Goal: Information Seeking & Learning: Check status

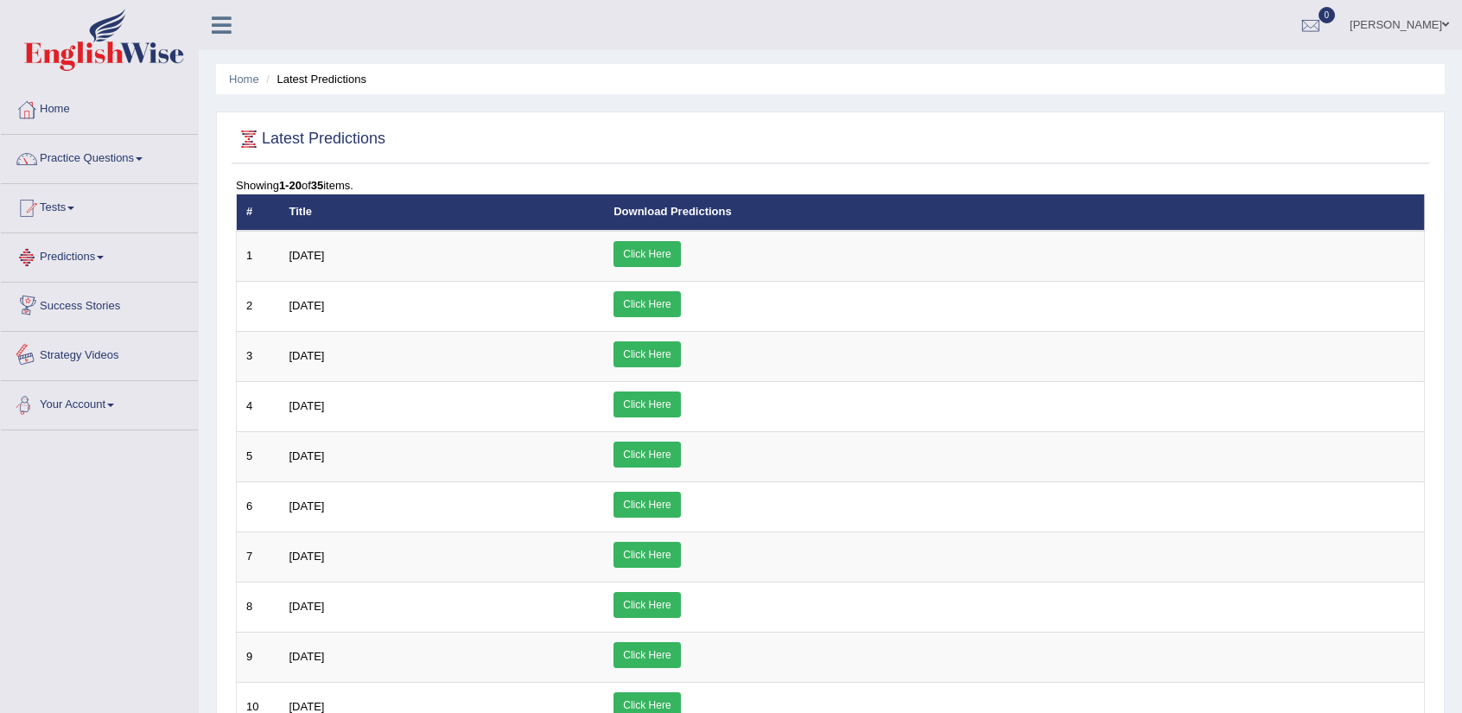
click at [69, 254] on link "Predictions" at bounding box center [99, 254] width 197 height 43
click at [71, 205] on link "Tests" at bounding box center [99, 205] width 197 height 43
click at [100, 160] on link "Practice Questions" at bounding box center [99, 156] width 197 height 43
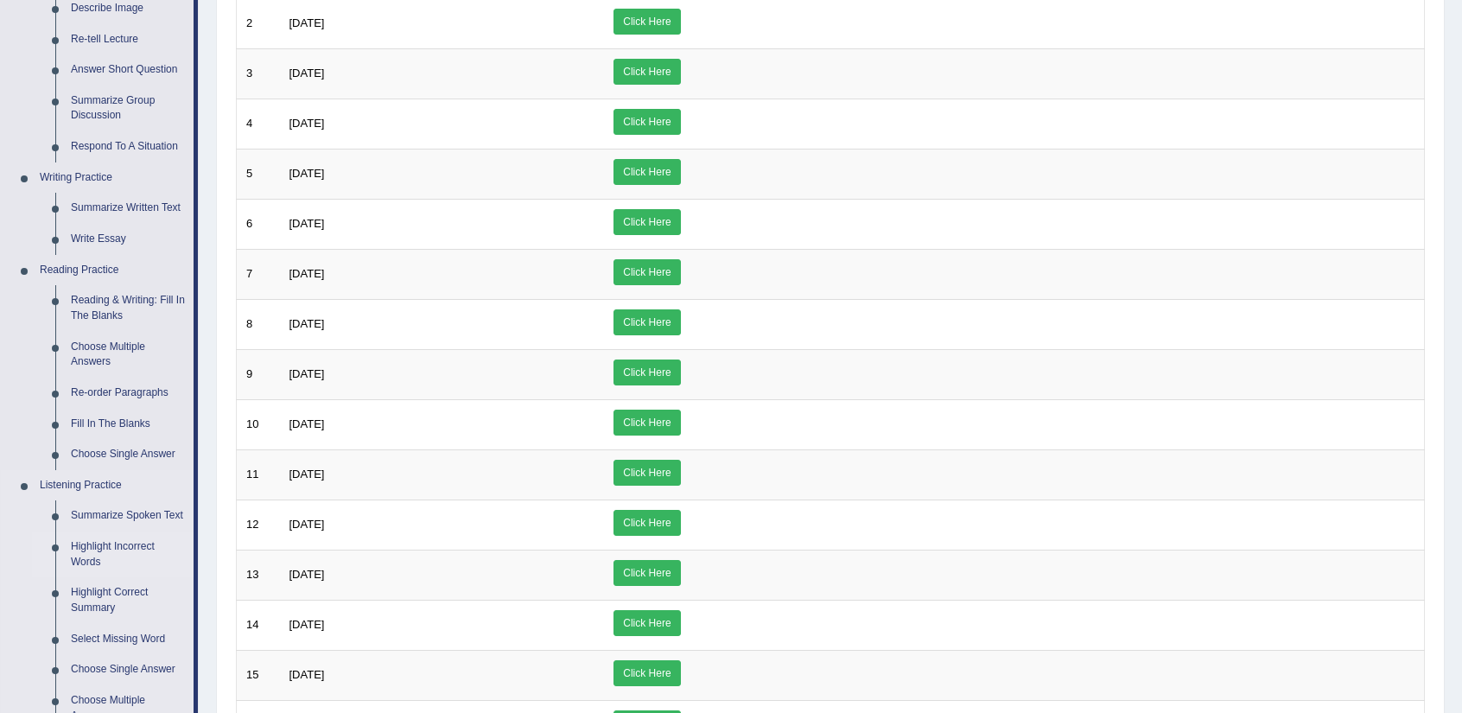
scroll to position [657, 0]
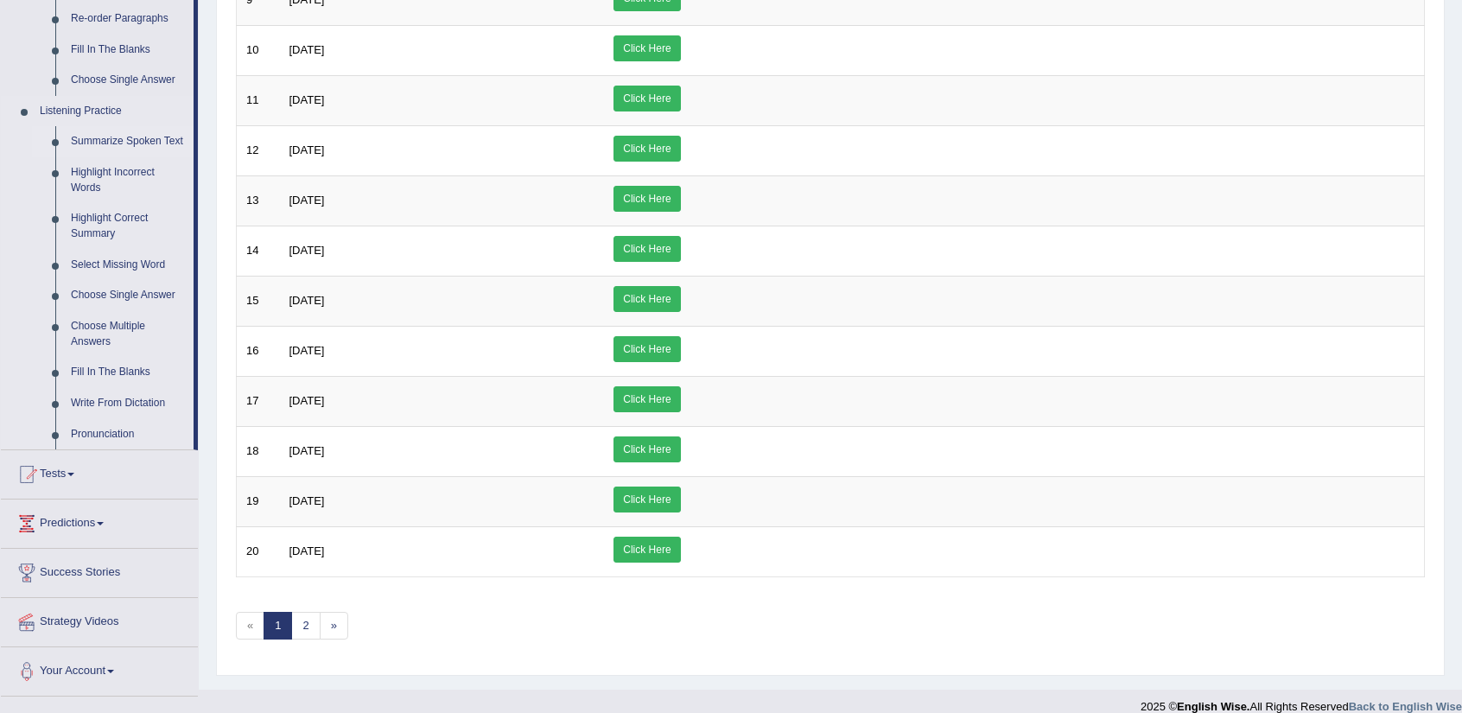
click at [123, 146] on link "Summarize Spoken Text" at bounding box center [128, 141] width 130 height 31
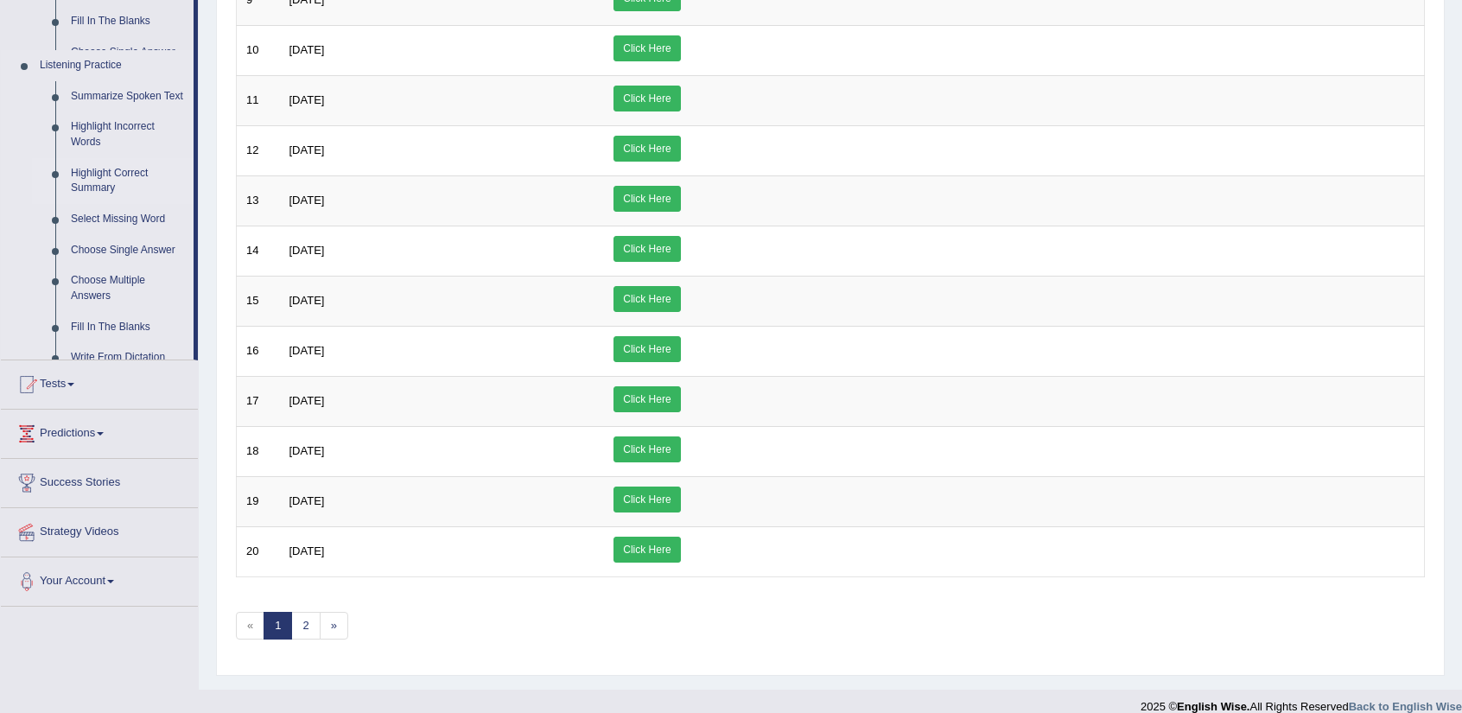
scroll to position [256, 0]
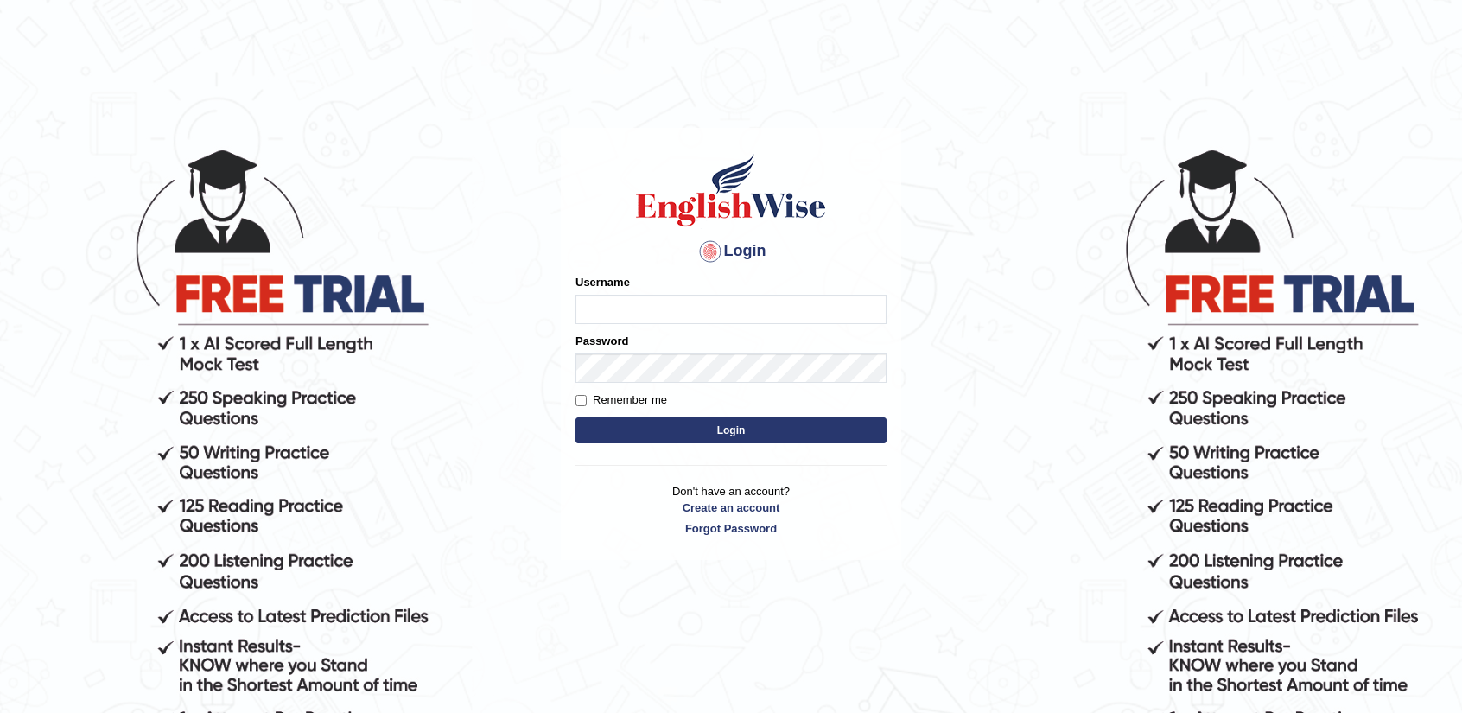
click at [797, 314] on input "Username" at bounding box center [730, 309] width 311 height 29
type input "nandhini_aus"
click at [836, 422] on button "Login" at bounding box center [730, 430] width 311 height 26
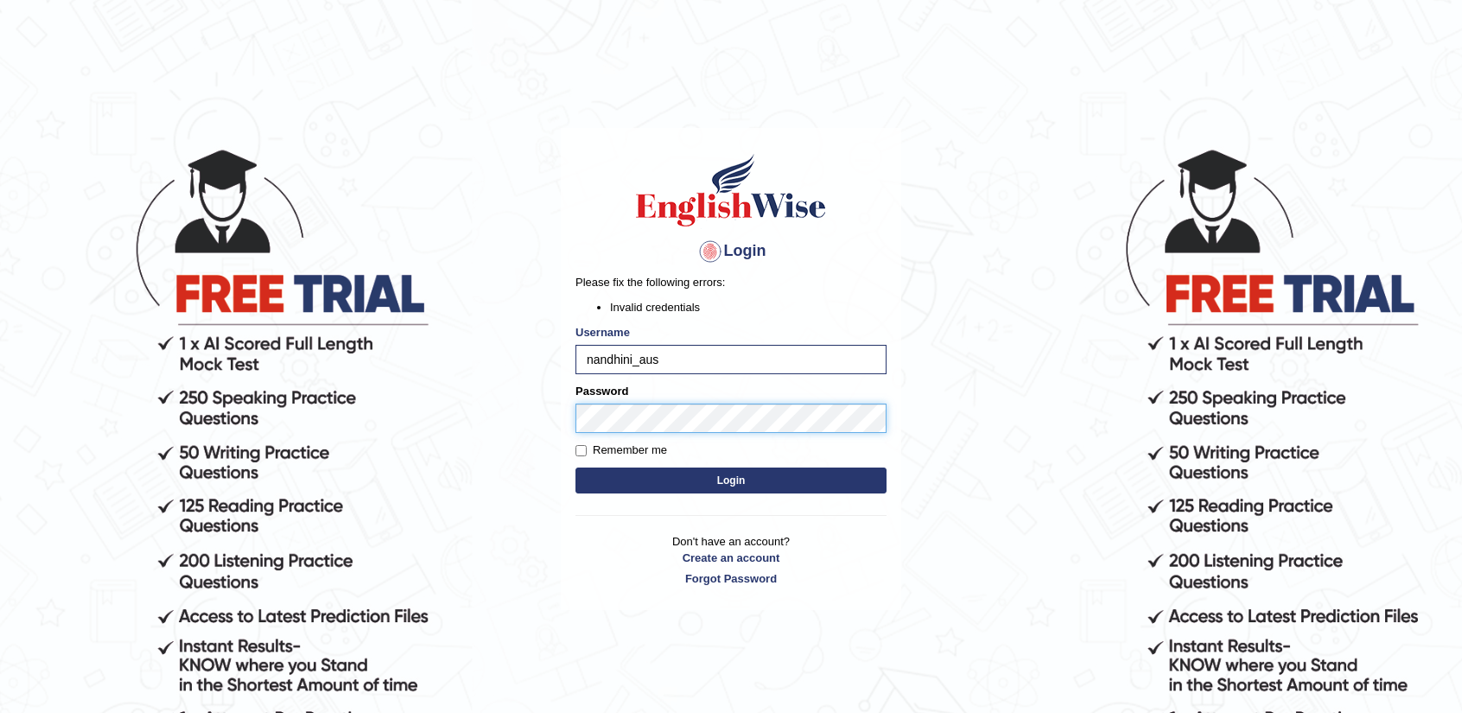
click at [538, 420] on body "Login Please fix the following errors: Invalid credentials Username nandhini_au…" at bounding box center [731, 429] width 1462 height 713
click at [771, 485] on button "Login" at bounding box center [730, 480] width 311 height 26
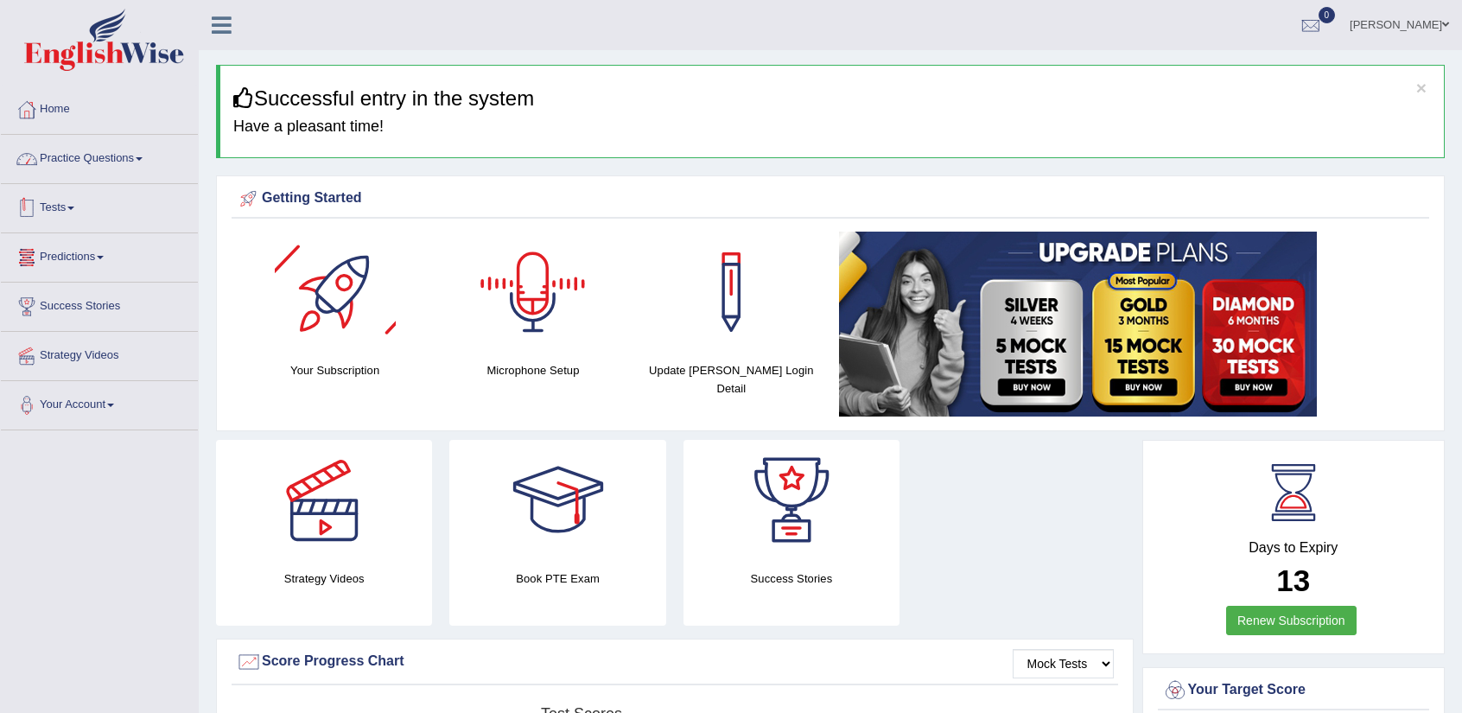
click at [60, 160] on link "Practice Questions" at bounding box center [99, 156] width 197 height 43
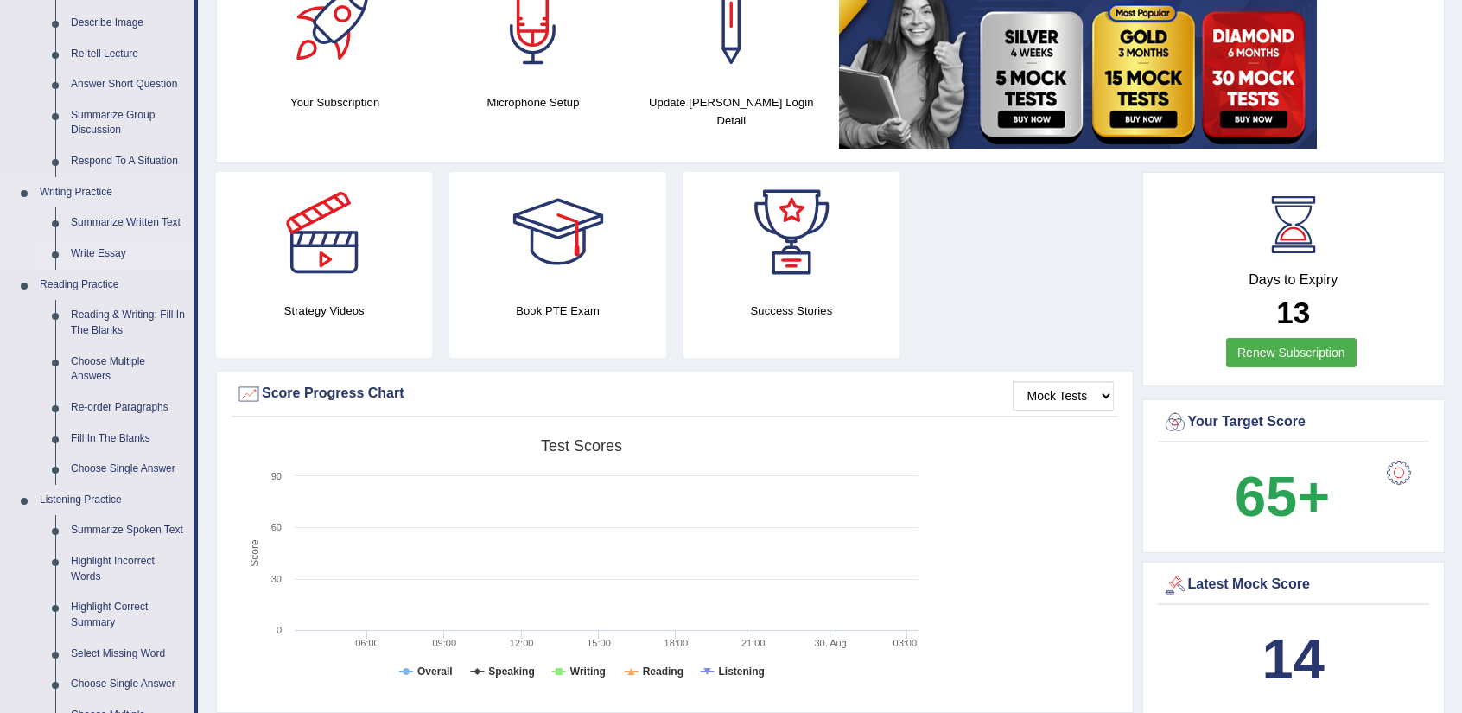
scroll to position [346, 0]
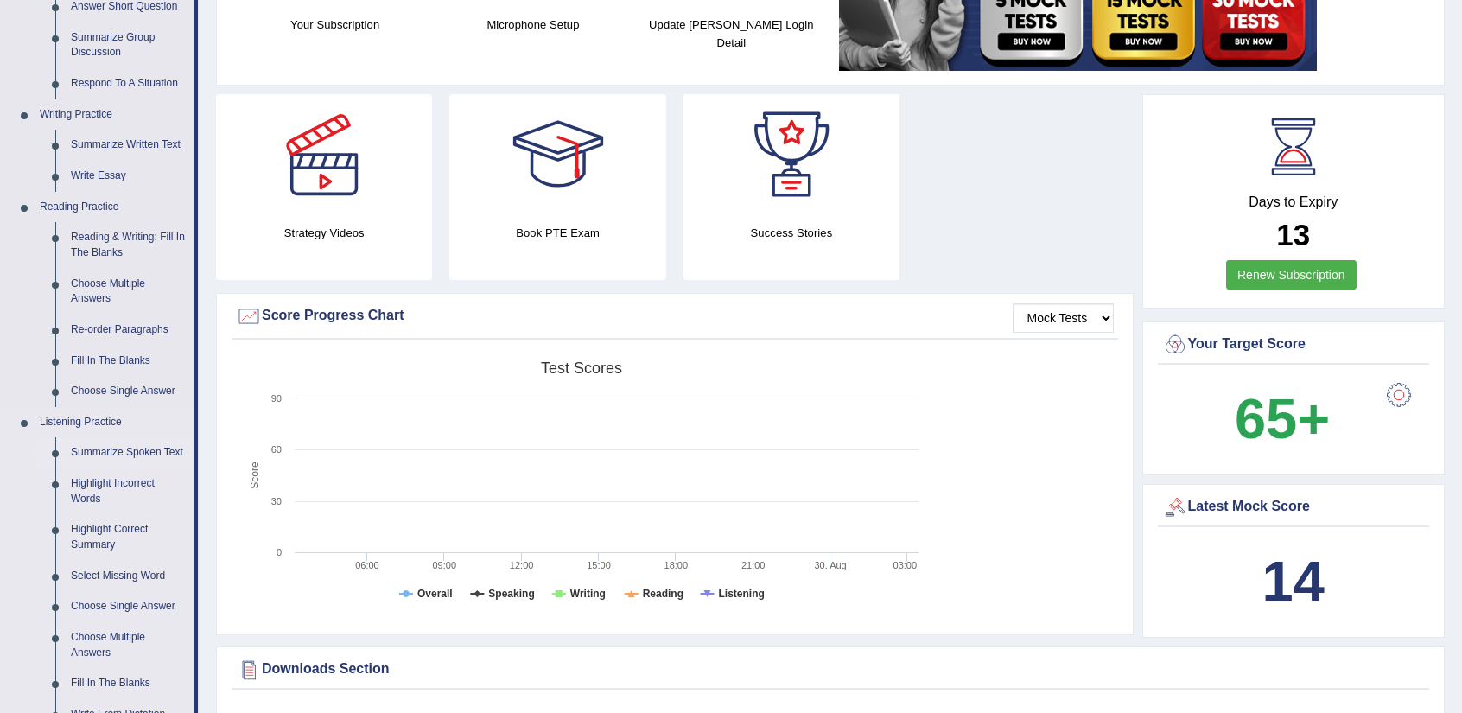
click at [145, 453] on link "Summarize Spoken Text" at bounding box center [128, 452] width 130 height 31
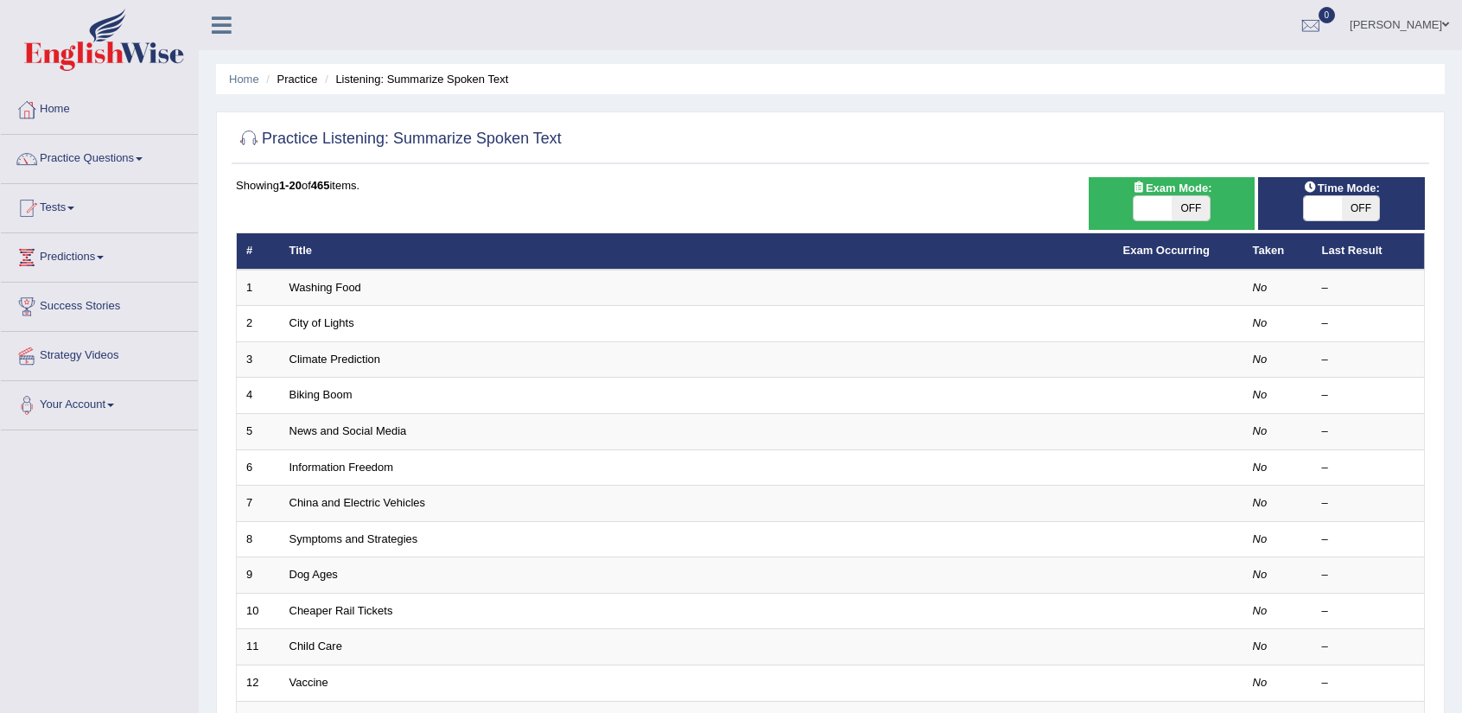
click at [1173, 213] on span "OFF" at bounding box center [1191, 208] width 38 height 24
checkbox input "true"
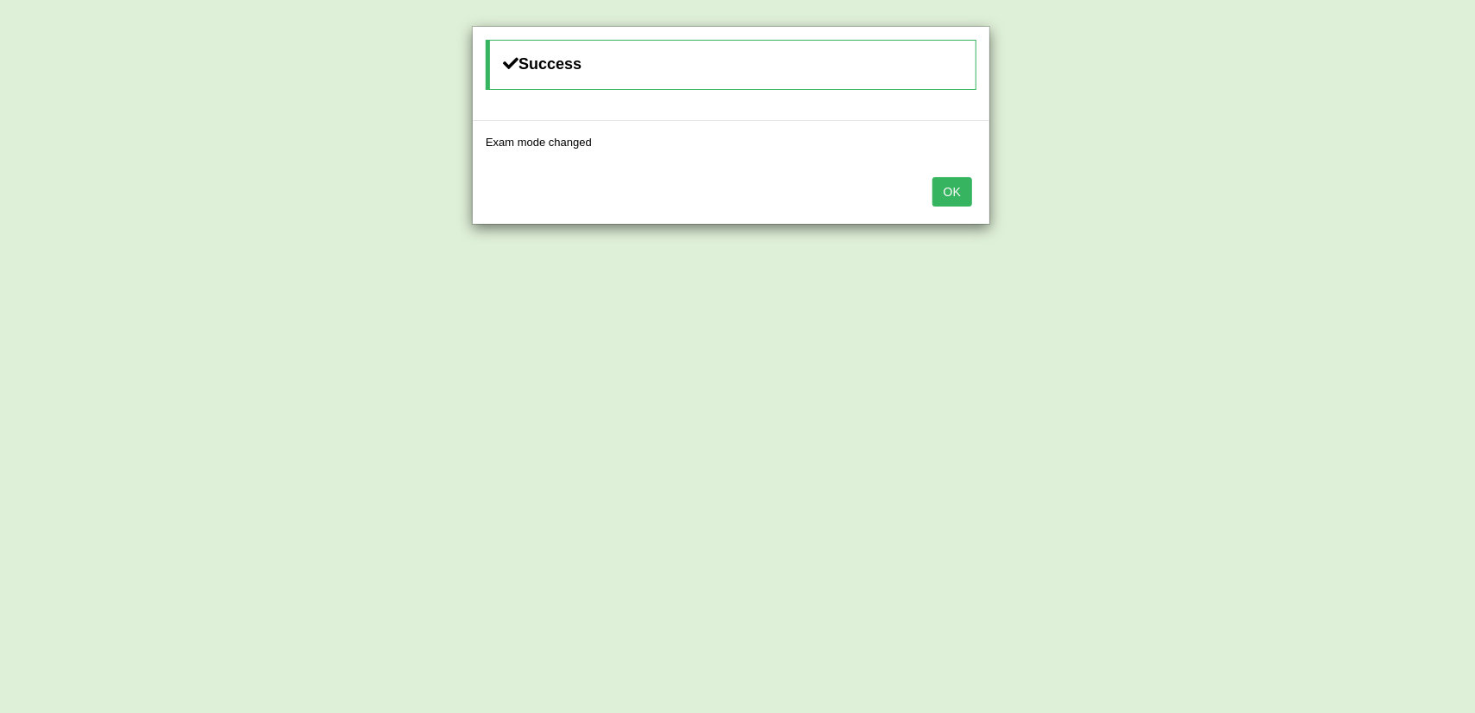
drag, startPoint x: 956, startPoint y: 188, endPoint x: 1109, endPoint y: 194, distance: 154.0
click at [957, 188] on button "OK" at bounding box center [952, 191] width 40 height 29
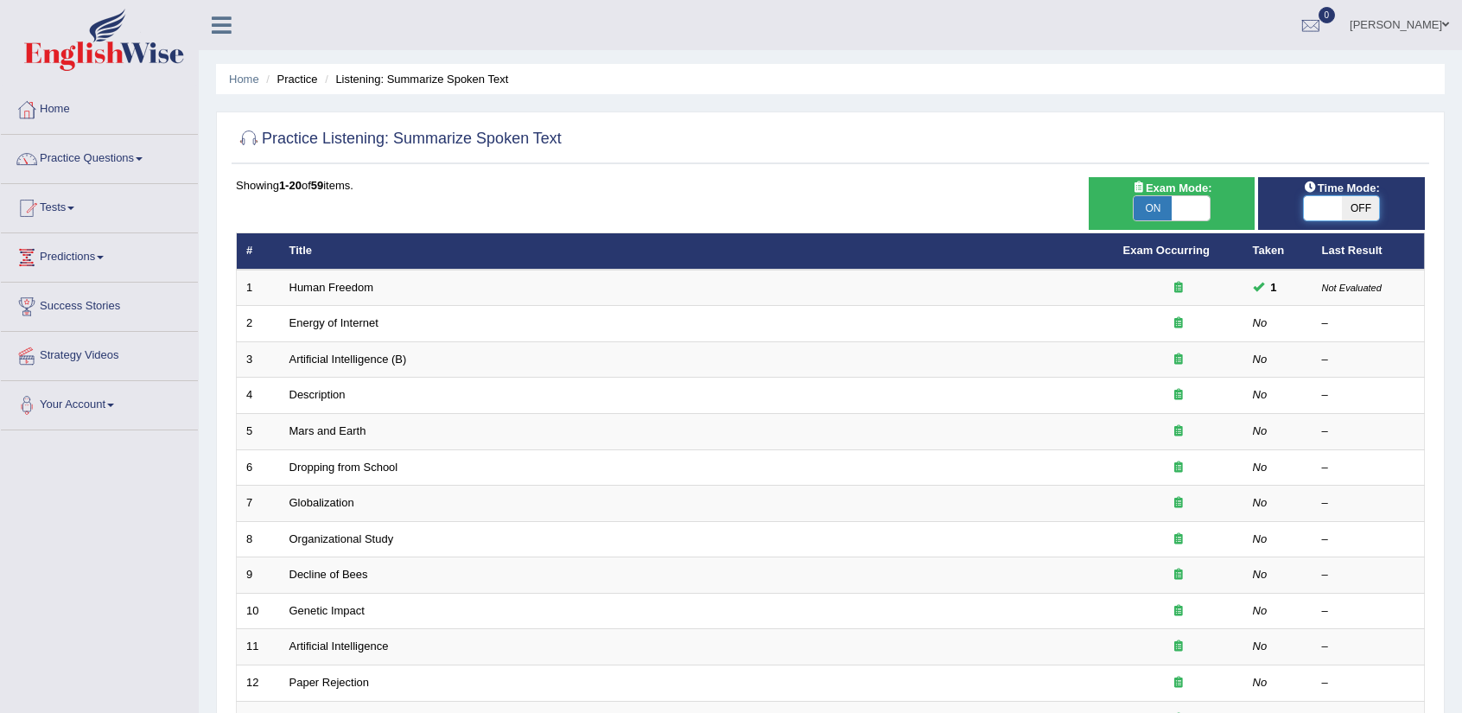
click at [1327, 210] on span at bounding box center [1323, 208] width 38 height 24
checkbox input "true"
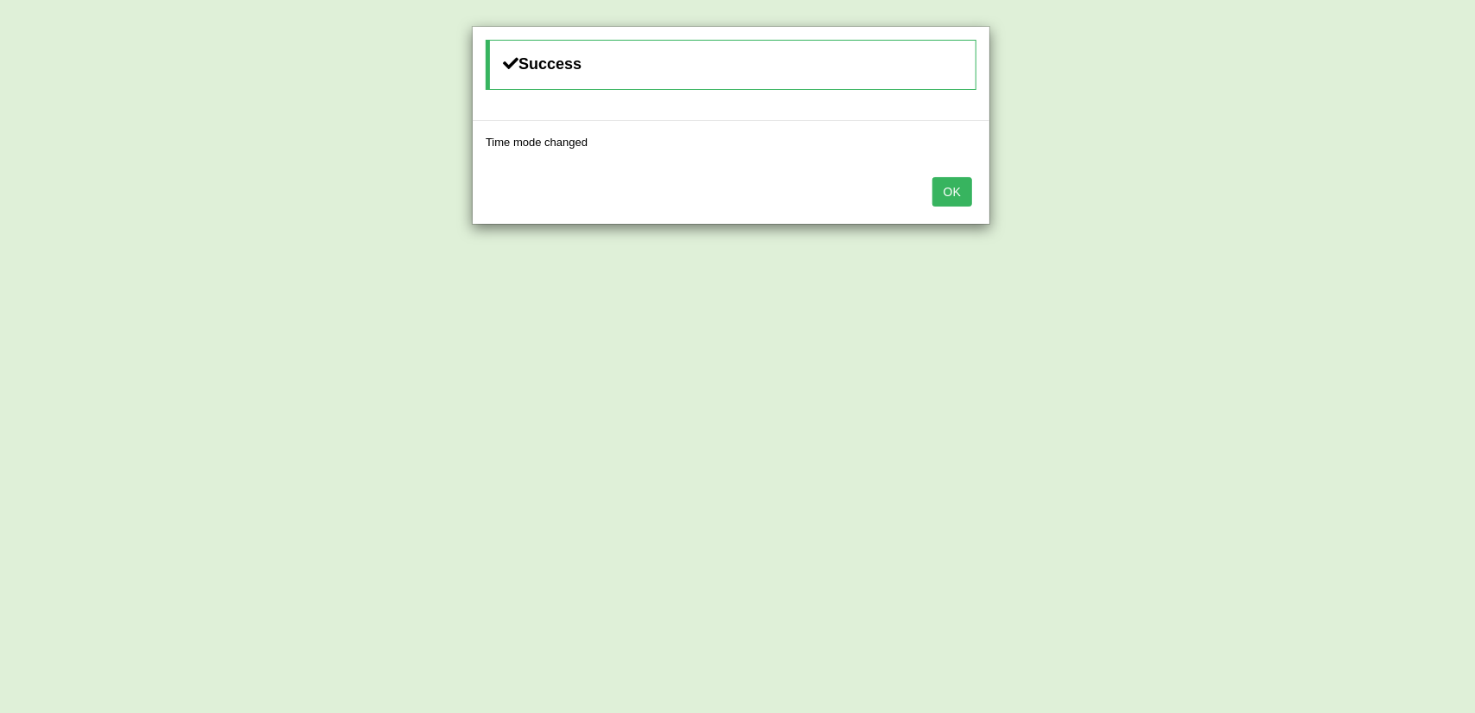
click at [940, 183] on button "OK" at bounding box center [952, 191] width 40 height 29
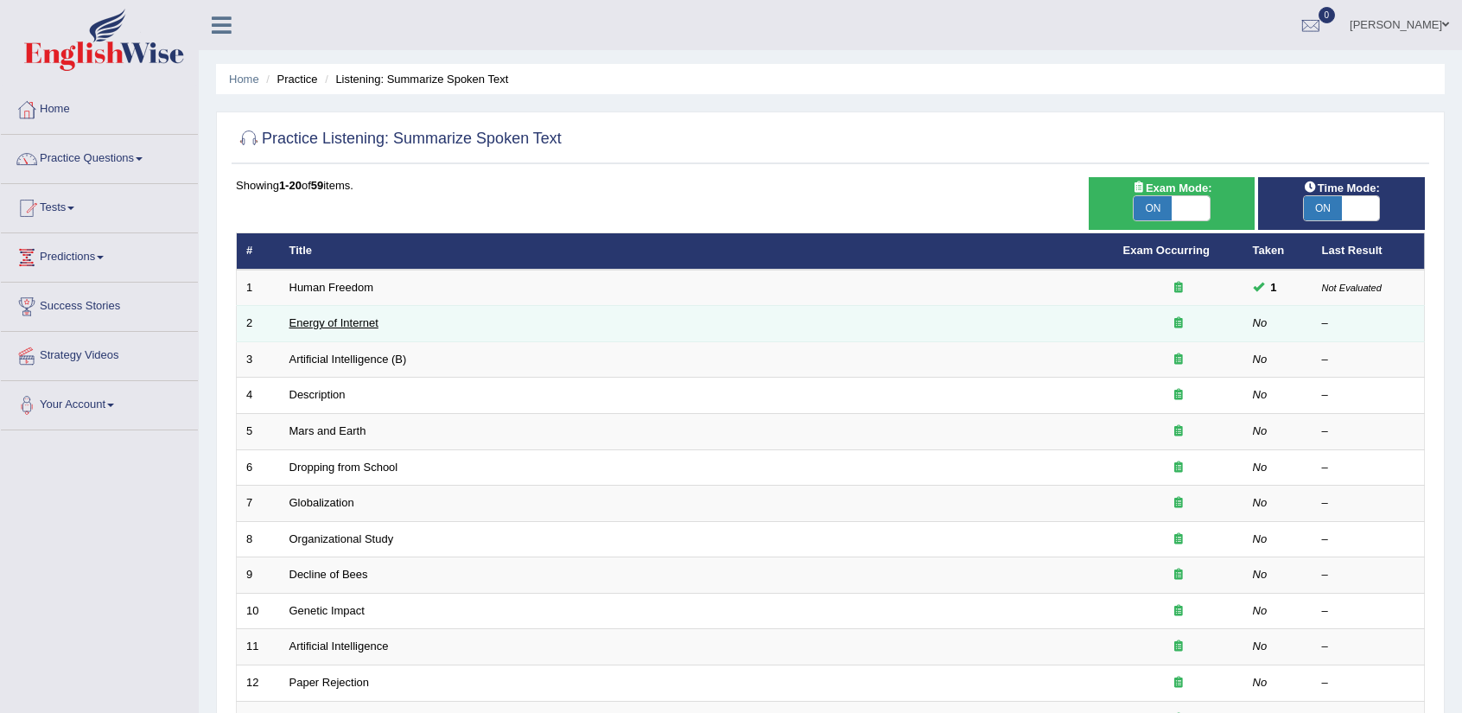
click at [311, 327] on link "Energy of Internet" at bounding box center [333, 322] width 89 height 13
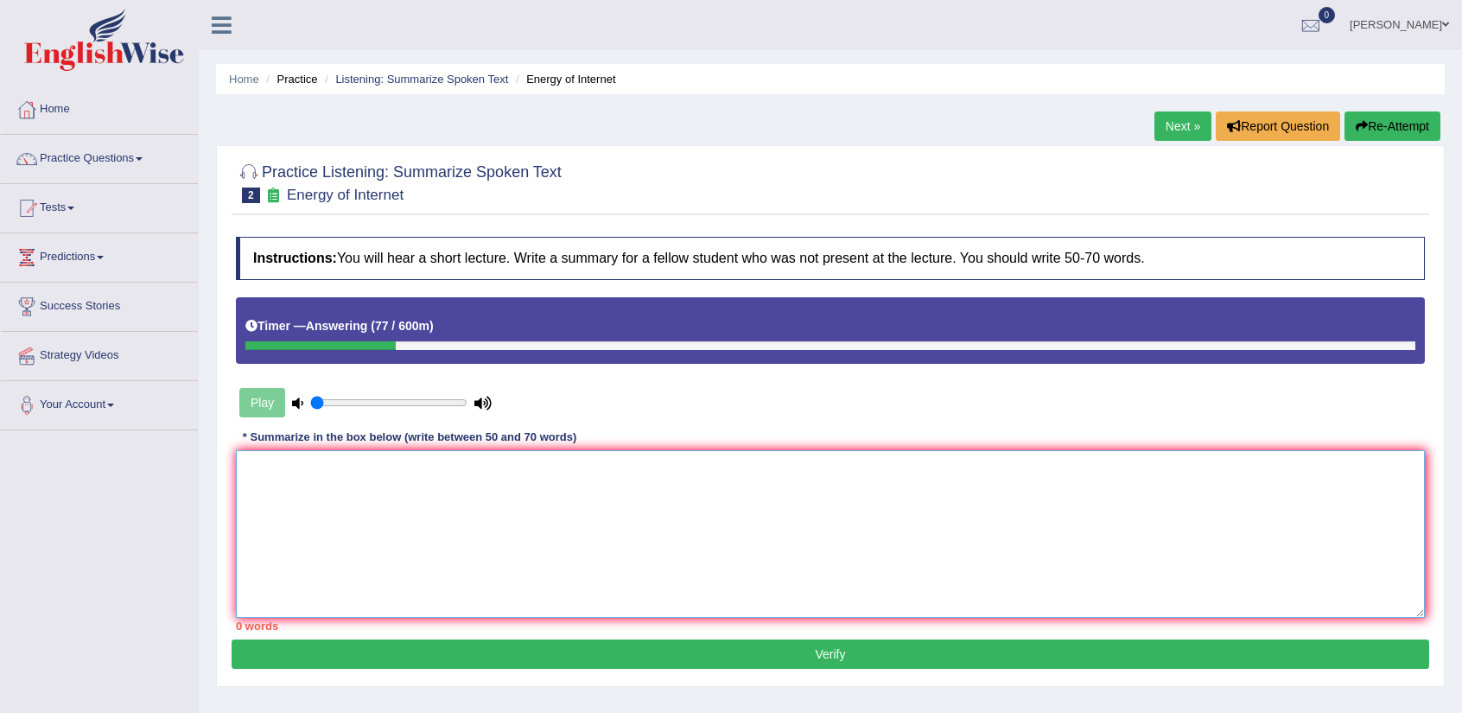
click at [977, 514] on textarea at bounding box center [830, 534] width 1189 height 168
type textarea "i"
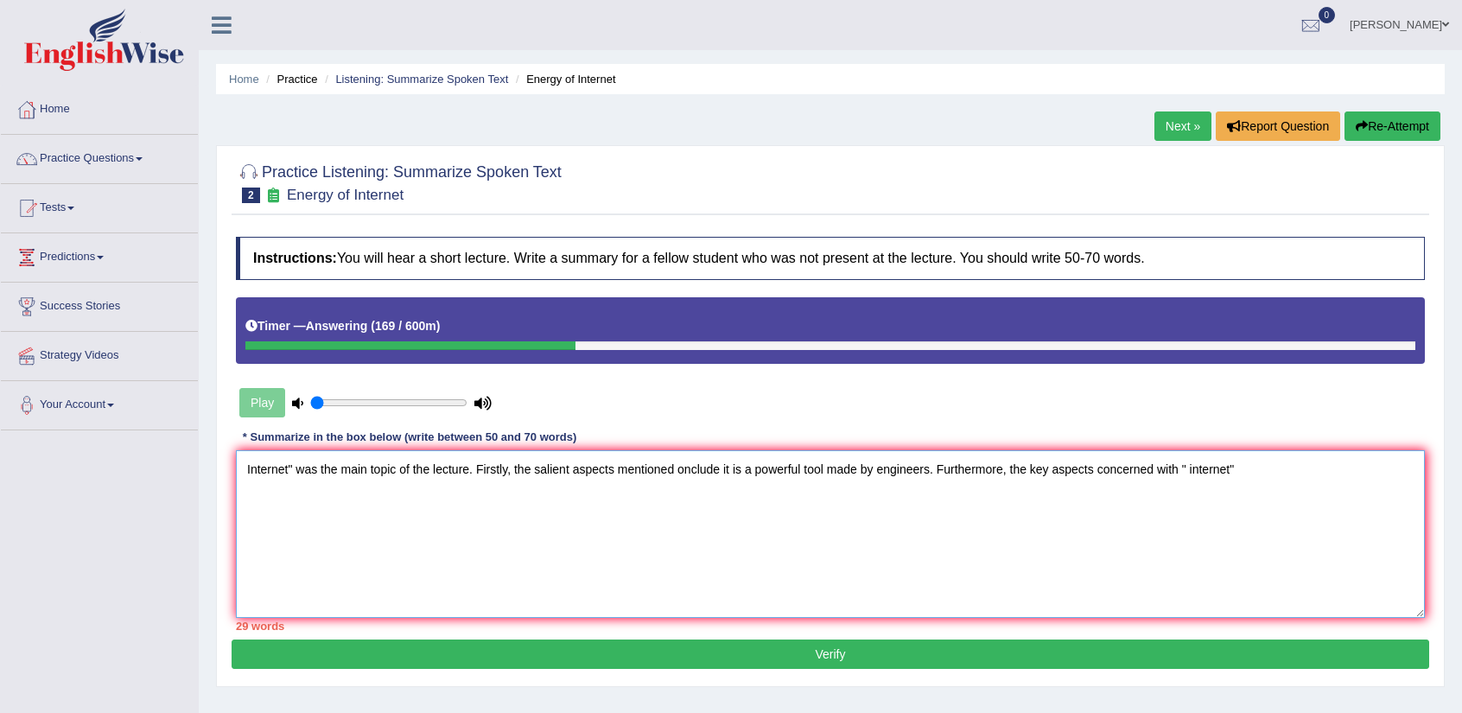
click at [1187, 478] on textarea "Internet" was the main topic of the lecture. Firstly, the salient aspects menti…" at bounding box center [830, 534] width 1189 height 168
click at [1208, 499] on textarea "Internet" was the main topic of the lecture. Firstly, the salient aspects menti…" at bounding box center [830, 534] width 1189 height 168
drag, startPoint x: 1201, startPoint y: 503, endPoint x: 1204, endPoint y: 492, distance: 11.5
click at [1203, 503] on textarea "Internet" was the main topic of the lecture. Firstly, the salient aspects menti…" at bounding box center [830, 534] width 1189 height 168
click at [1201, 507] on textarea "Internet" was the main topic of the lecture. Firstly, the salient aspects menti…" at bounding box center [830, 534] width 1189 height 168
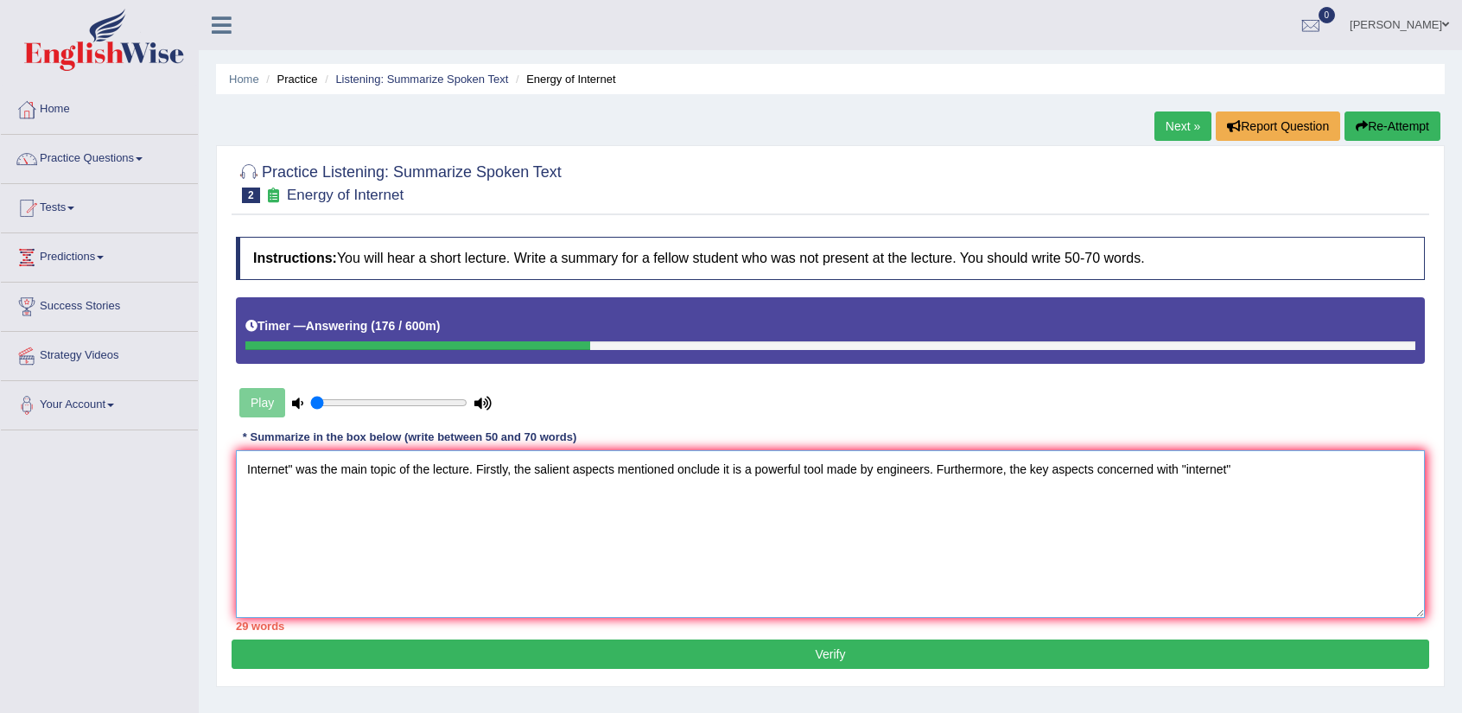
drag, startPoint x: 1132, startPoint y: 561, endPoint x: 1178, endPoint y: 467, distance: 104.0
click at [1179, 467] on textarea "Internet" was the main topic of the lecture. Firstly, the salient aspects menti…" at bounding box center [830, 534] width 1189 height 168
click at [1191, 462] on textarea "Internet" was the main topic of the lecture. Firstly, the salient aspects menti…" at bounding box center [830, 534] width 1189 height 168
click at [1258, 462] on textarea "Internet" was the main topic of the lecture. Firstly, the salient aspects menti…" at bounding box center [830, 534] width 1189 height 168
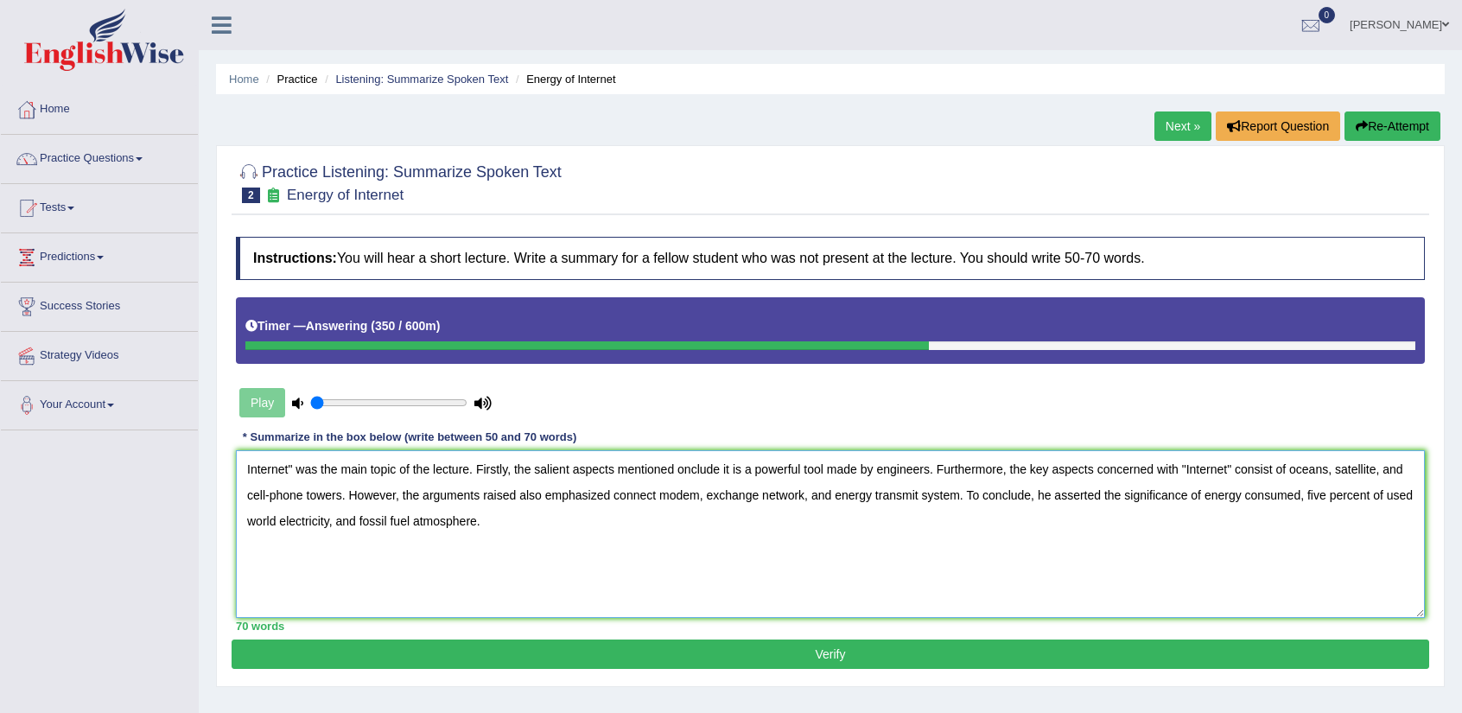
click at [245, 475] on textarea "Internet" was the main topic of the lecture. Firstly, the salient aspects menti…" at bounding box center [830, 534] width 1189 height 168
click at [684, 476] on textarea ""Internet" was the main topic of the lecture. Firstly, the salient aspects ment…" at bounding box center [830, 534] width 1189 height 168
click at [1329, 469] on textarea ""Internet" was the main topic of the lecture. Firstly, the salient aspects ment…" at bounding box center [830, 534] width 1189 height 168
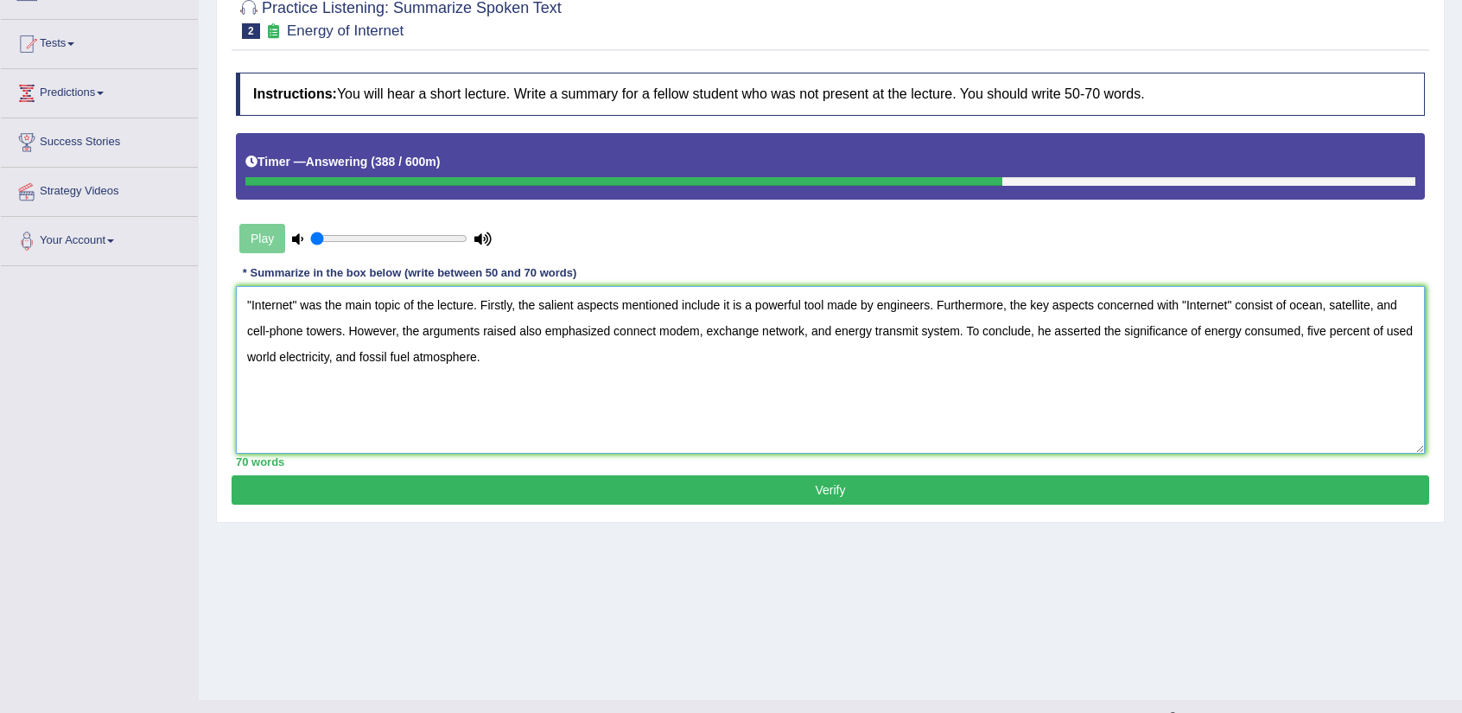
scroll to position [173, 0]
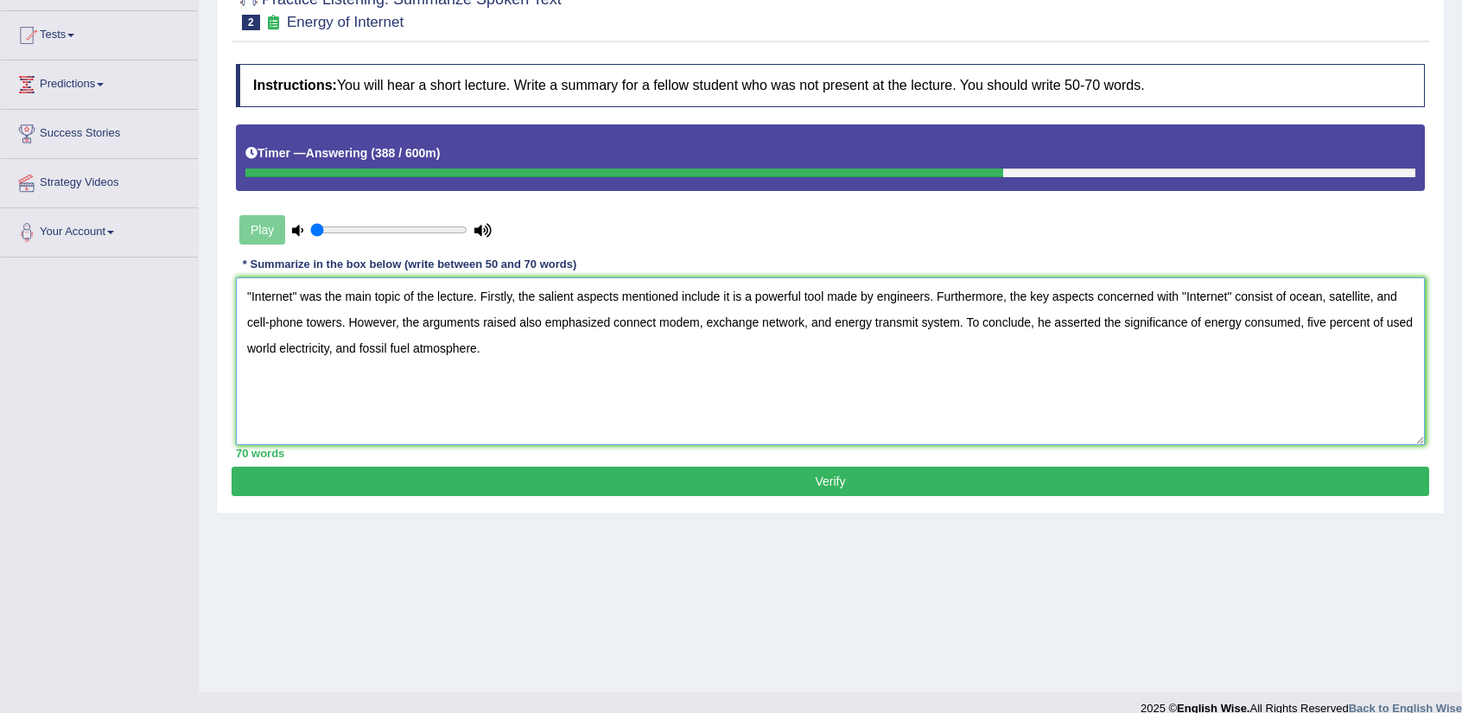
type textarea ""Internet" was the main topic of the lecture. Firstly, the salient aspects ment…"
click at [880, 478] on button "Verify" at bounding box center [831, 481] width 1198 height 29
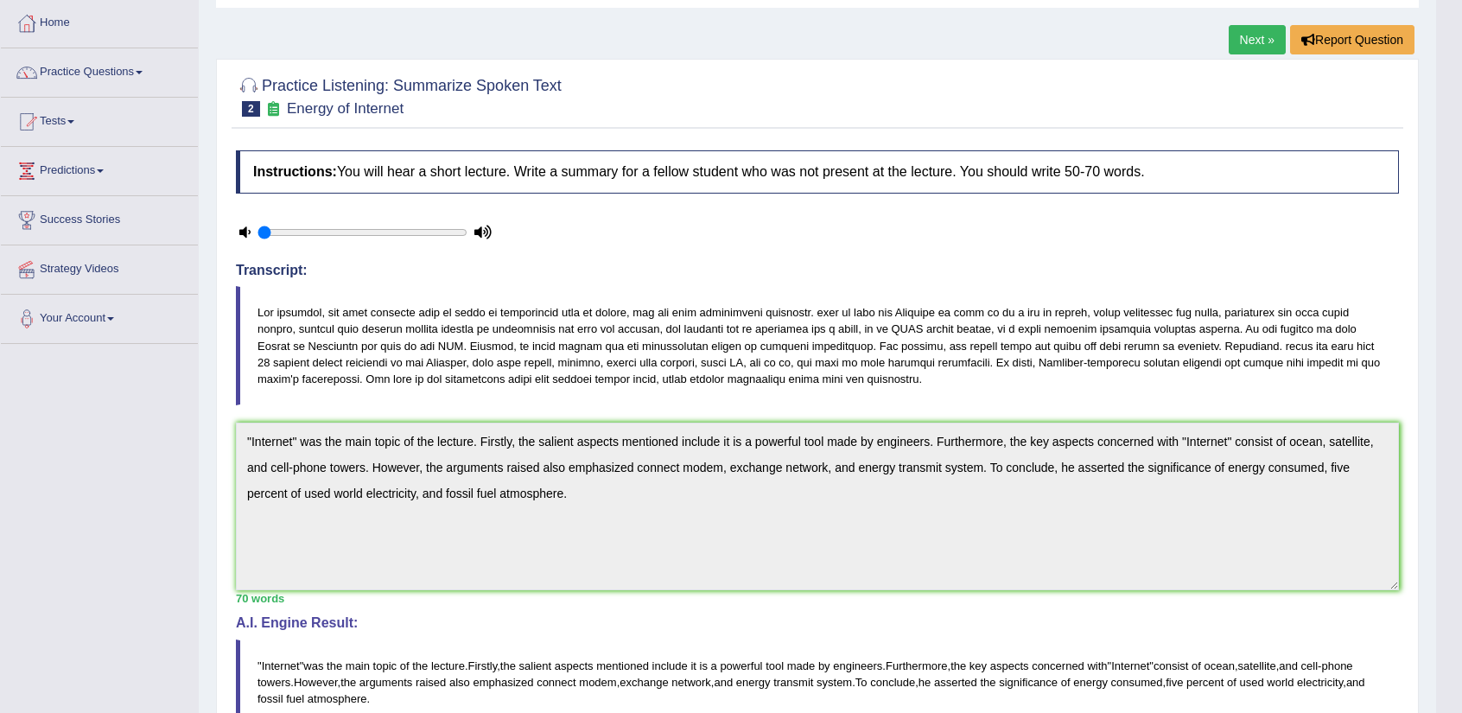
scroll to position [0, 0]
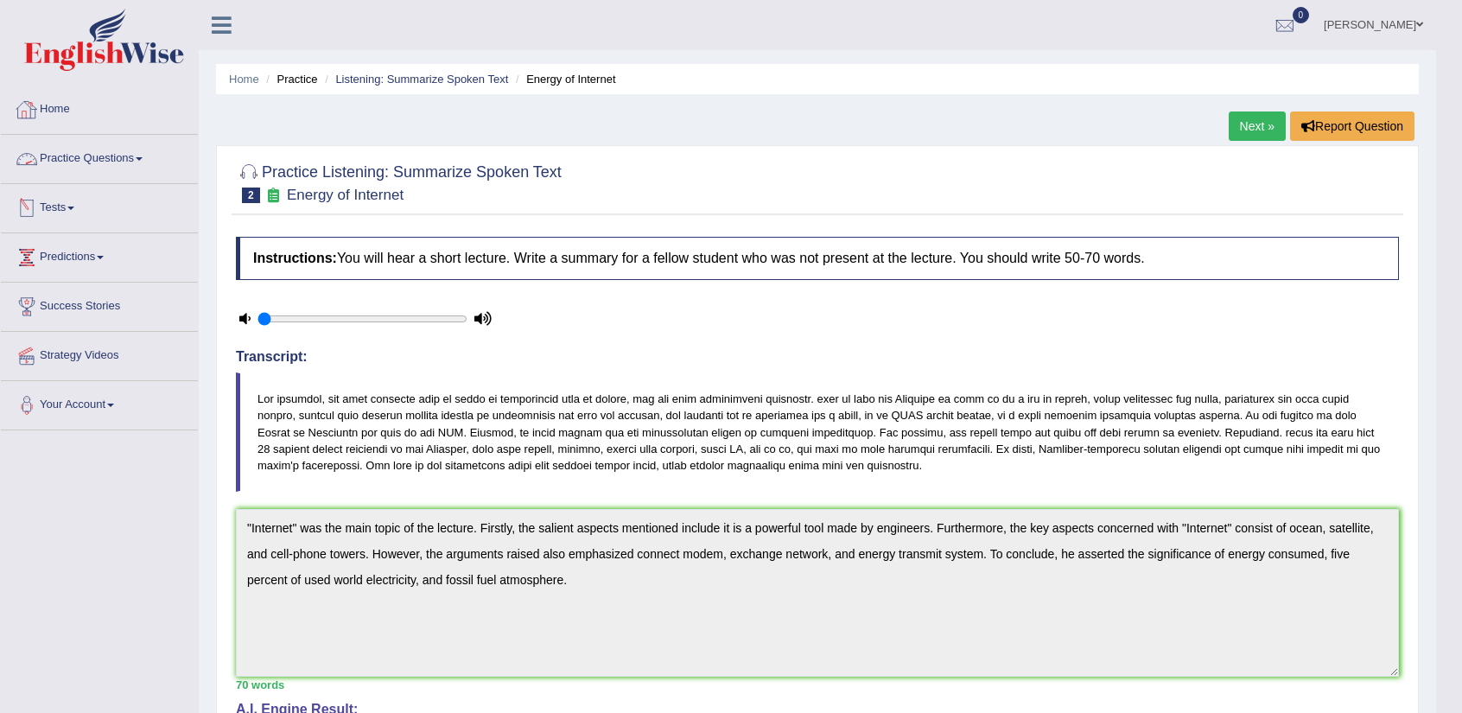
click at [130, 169] on link "Practice Questions" at bounding box center [99, 156] width 197 height 43
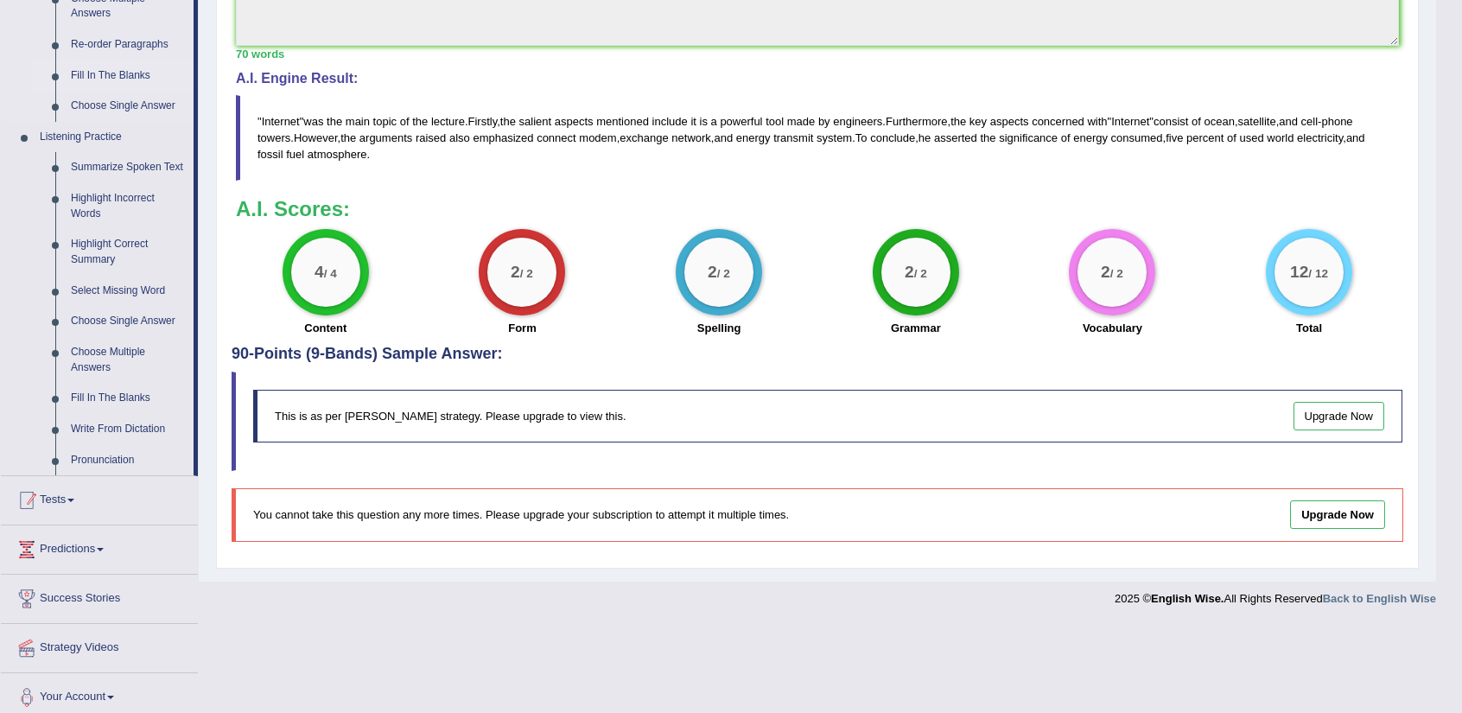
scroll to position [638, 0]
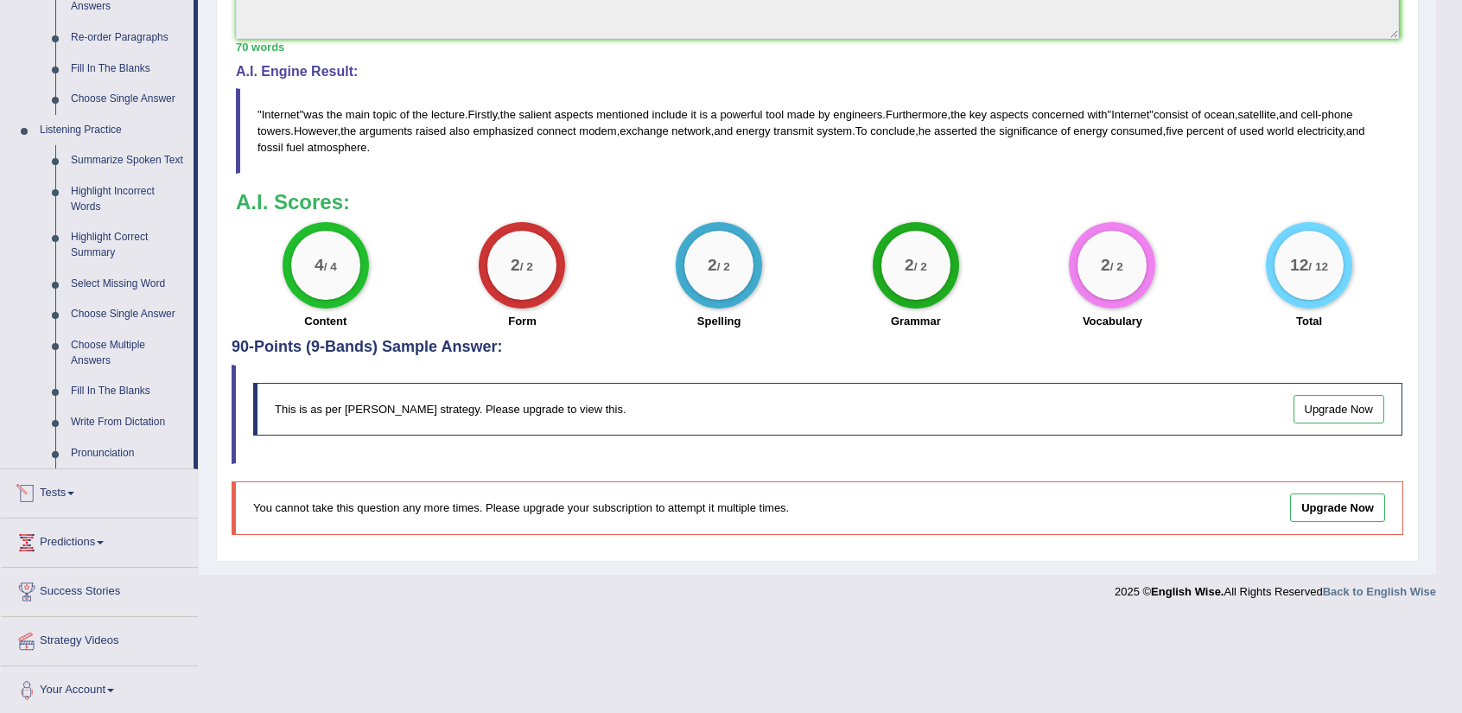
click at [77, 493] on link "Tests" at bounding box center [99, 490] width 197 height 43
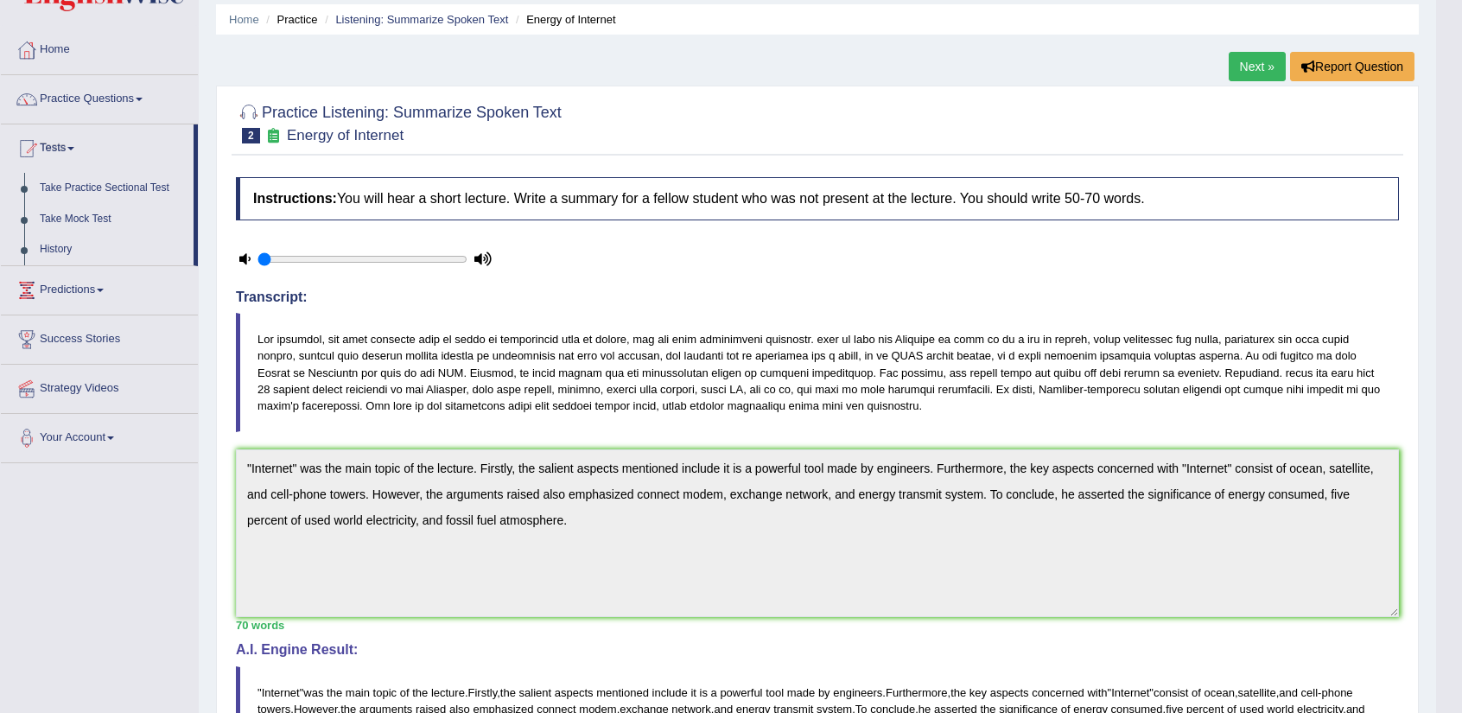
scroll to position [21, 0]
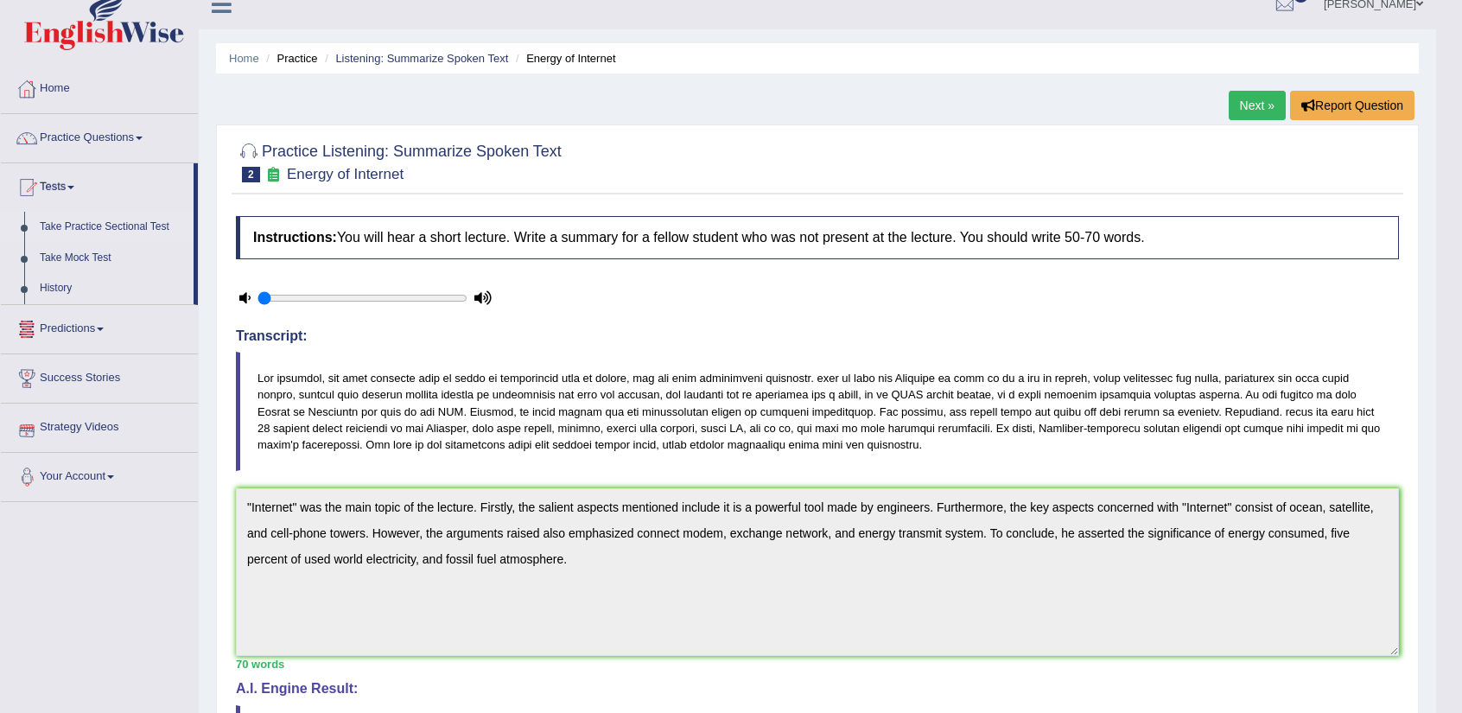
click at [116, 222] on link "Take Practice Sectional Test" at bounding box center [113, 227] width 162 height 31
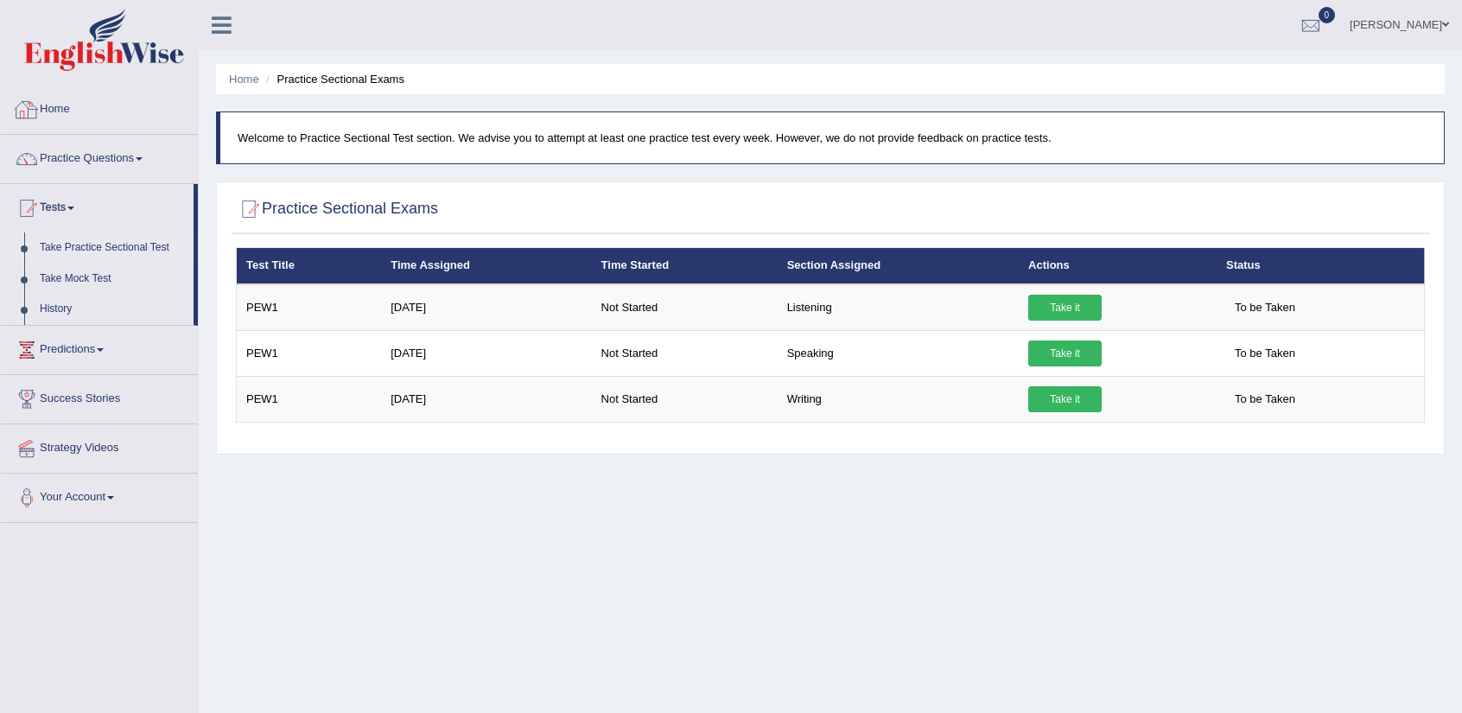
click at [74, 104] on link "Home" at bounding box center [99, 107] width 197 height 43
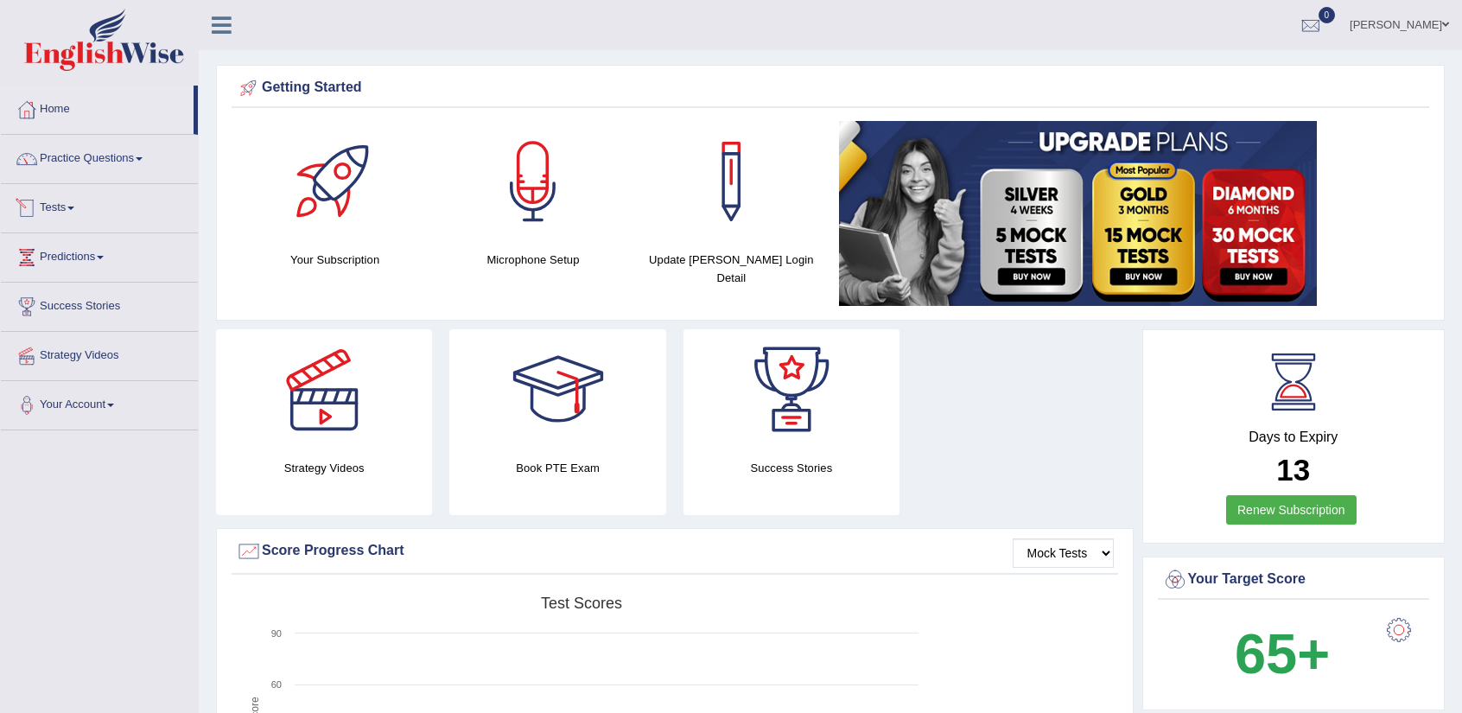
click at [73, 198] on link "Tests" at bounding box center [99, 205] width 197 height 43
click at [88, 246] on link "Take Practice Sectional Test" at bounding box center [113, 247] width 162 height 31
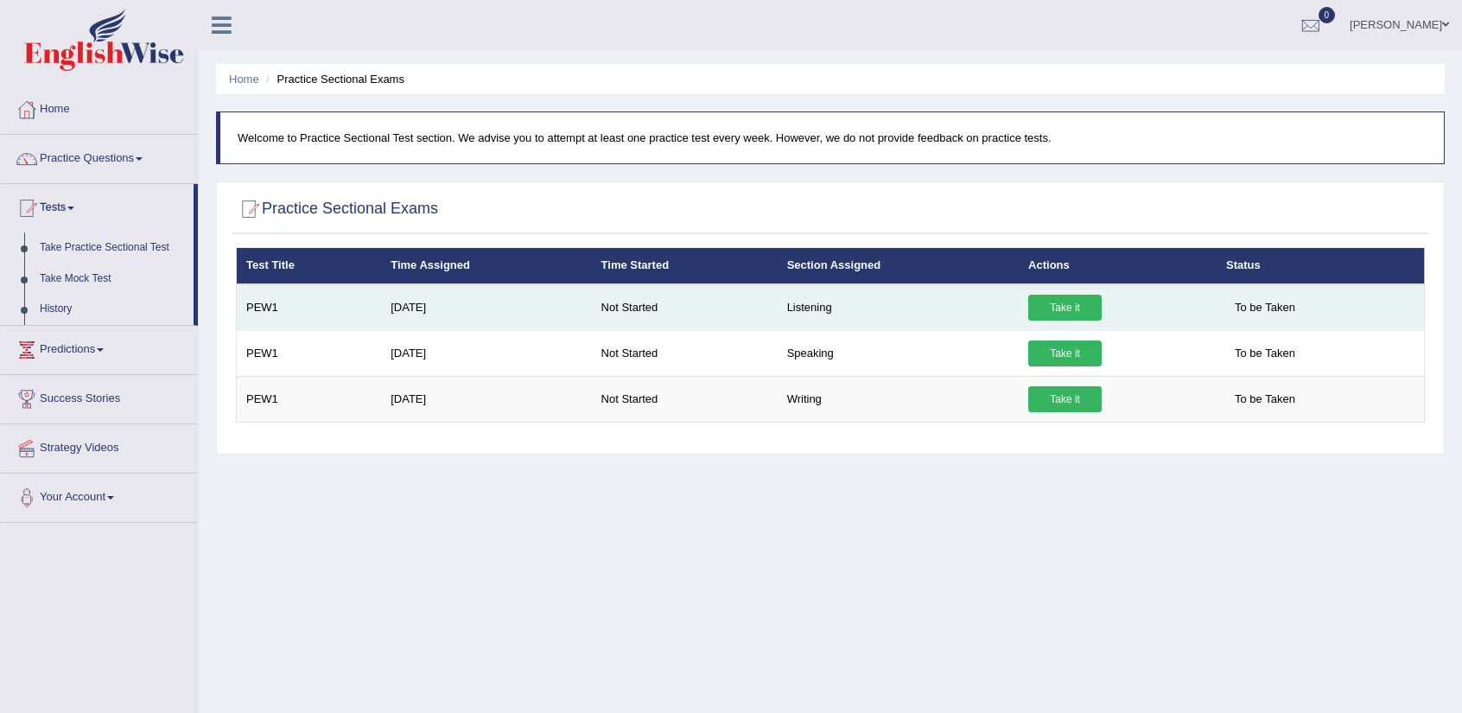
click at [1047, 303] on link "Take it" at bounding box center [1064, 308] width 73 height 26
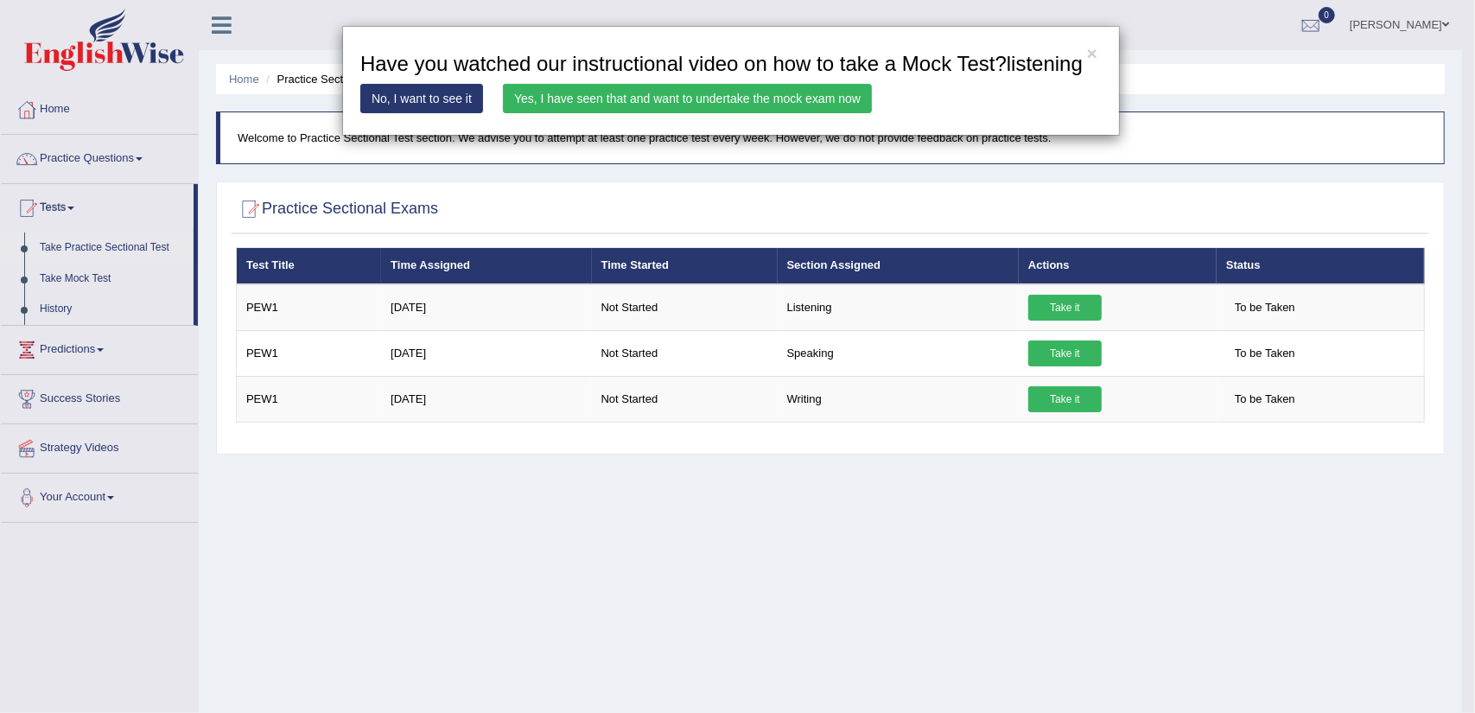
click at [705, 91] on link "Yes, I have seen that and want to undertake the mock exam now" at bounding box center [687, 98] width 369 height 29
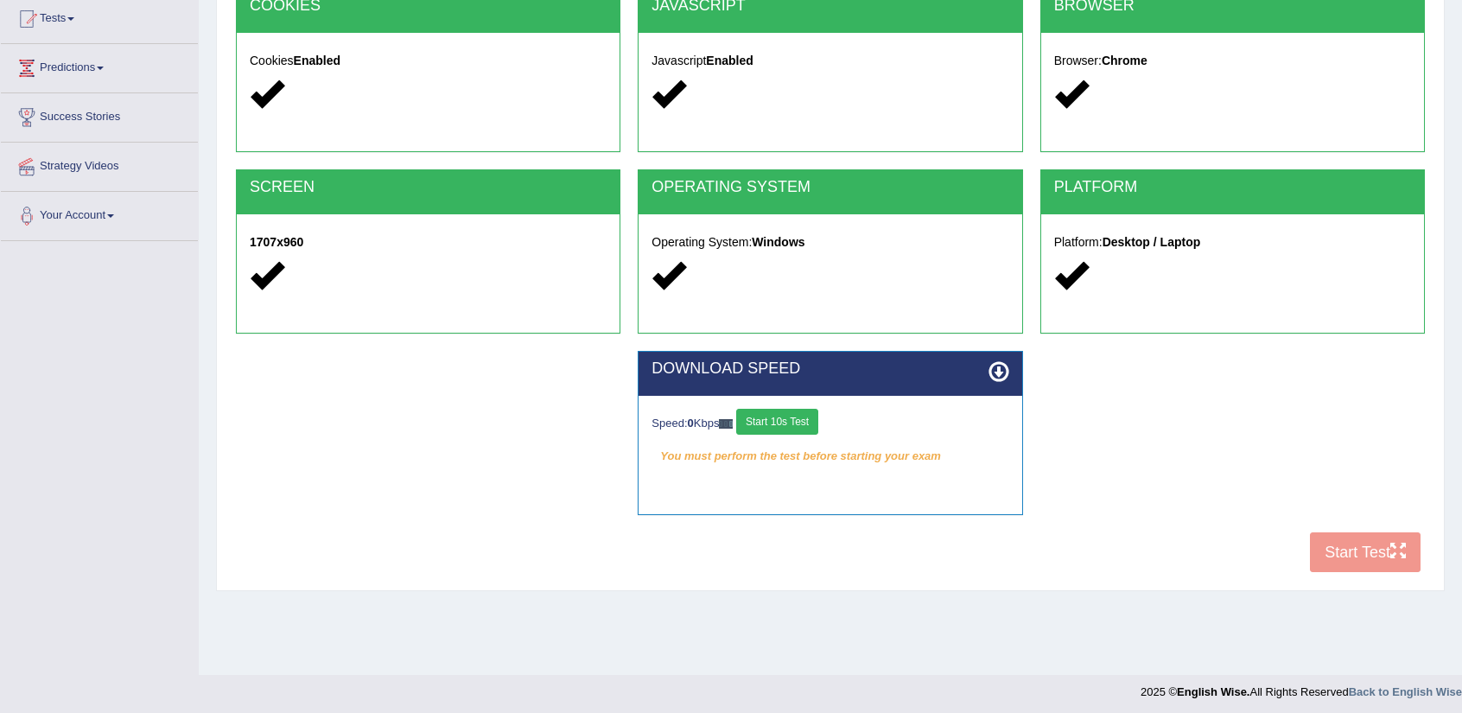
scroll to position [194, 0]
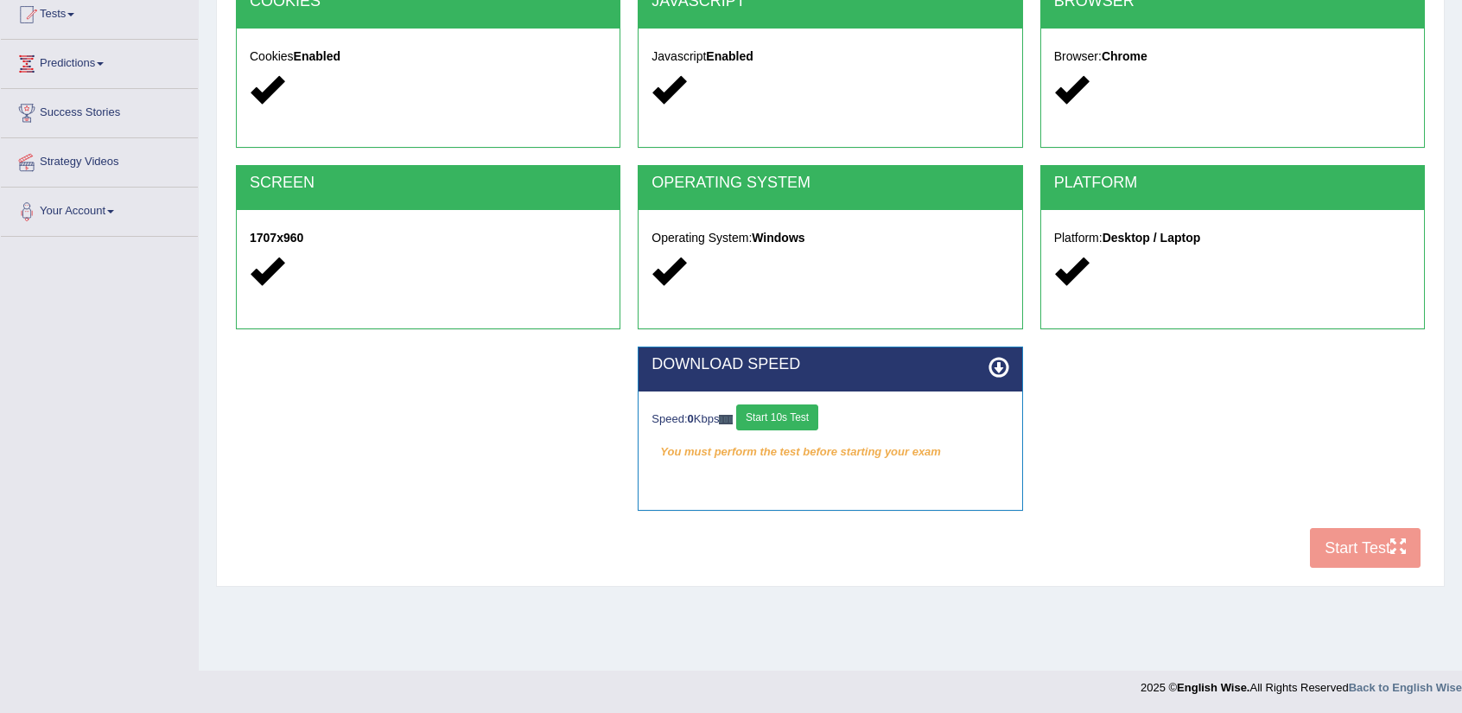
click at [810, 414] on button "Start 10s Test" at bounding box center [777, 417] width 82 height 26
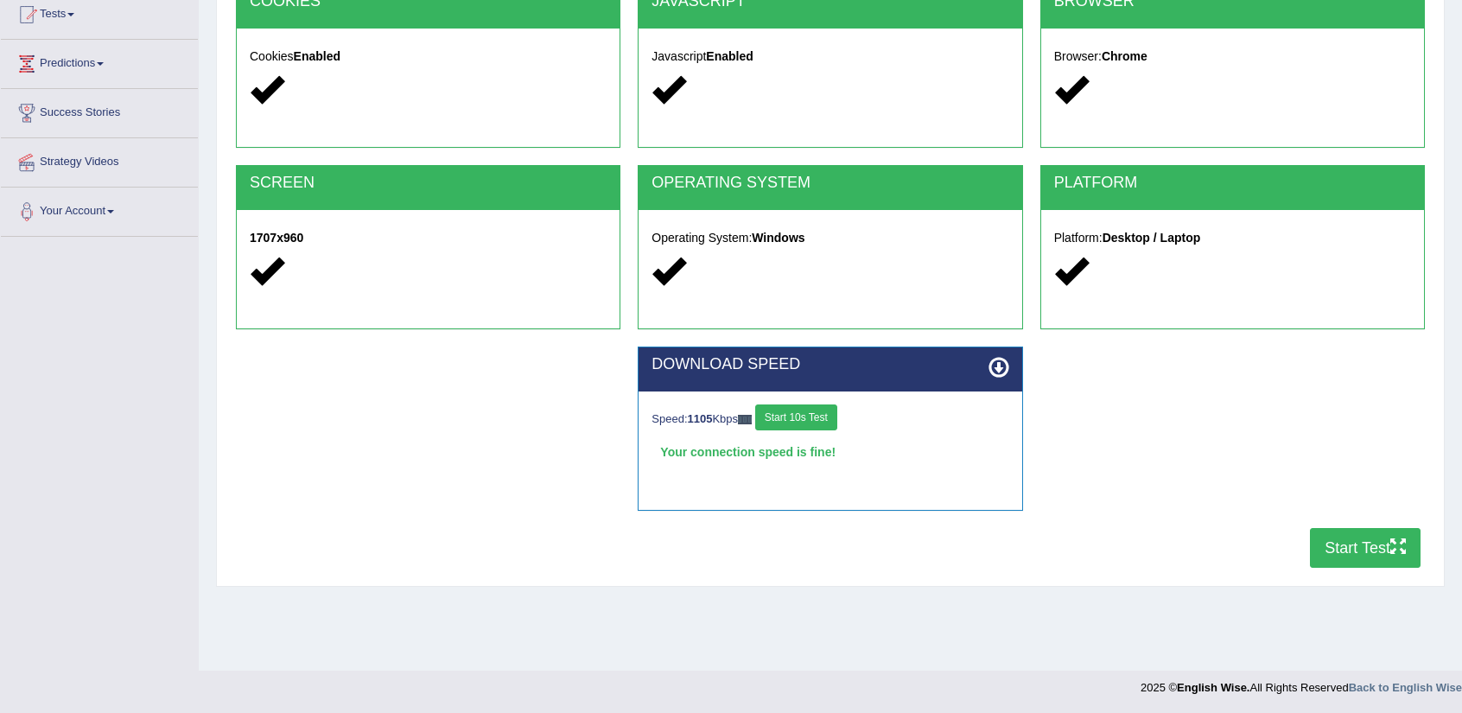
click at [1360, 544] on button "Start Test" at bounding box center [1365, 548] width 111 height 40
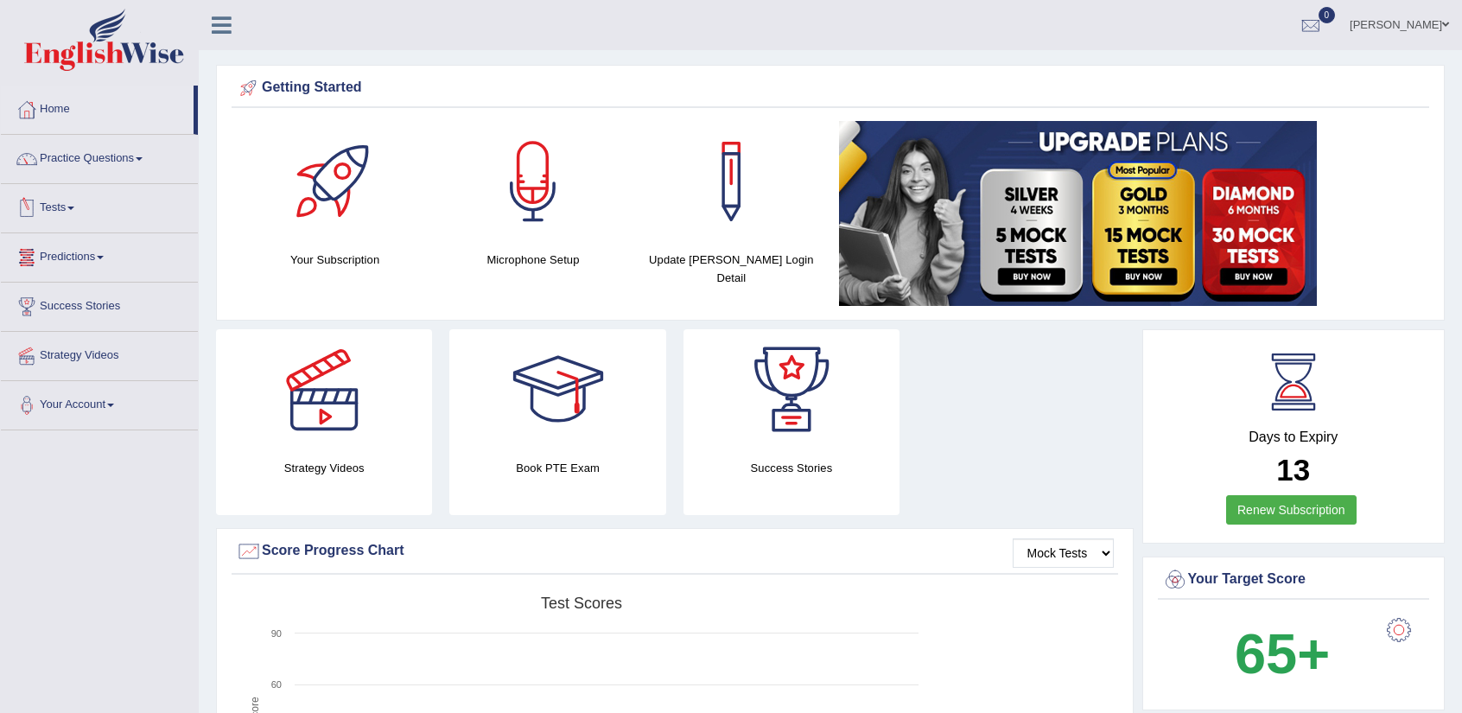
click at [66, 212] on link "Tests" at bounding box center [99, 205] width 197 height 43
click at [93, 343] on link "Predictions" at bounding box center [99, 347] width 197 height 43
click at [63, 203] on link "Tests" at bounding box center [99, 205] width 197 height 43
click at [85, 340] on link "Predictions" at bounding box center [99, 347] width 197 height 43
click at [81, 294] on link "Latest Predictions" at bounding box center [113, 297] width 162 height 31
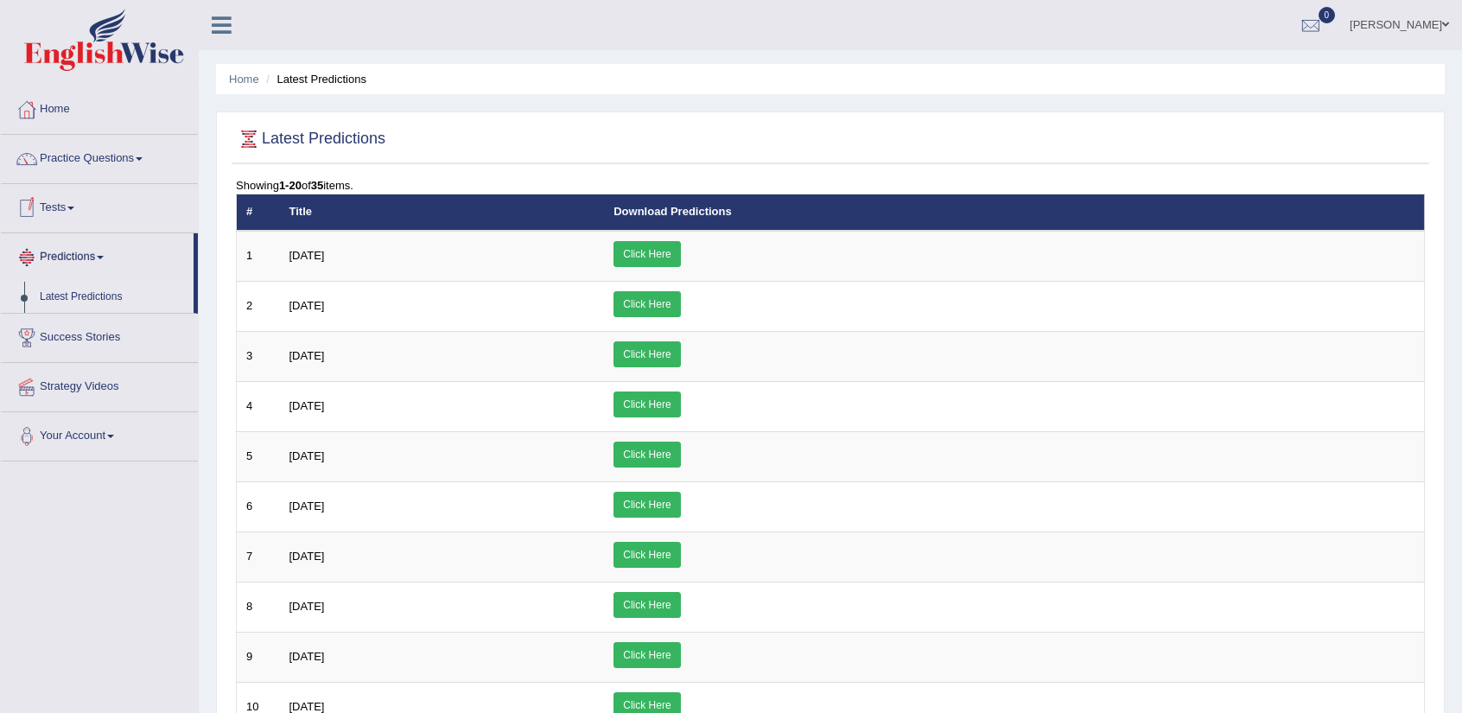
click at [69, 210] on link "Tests" at bounding box center [99, 205] width 197 height 43
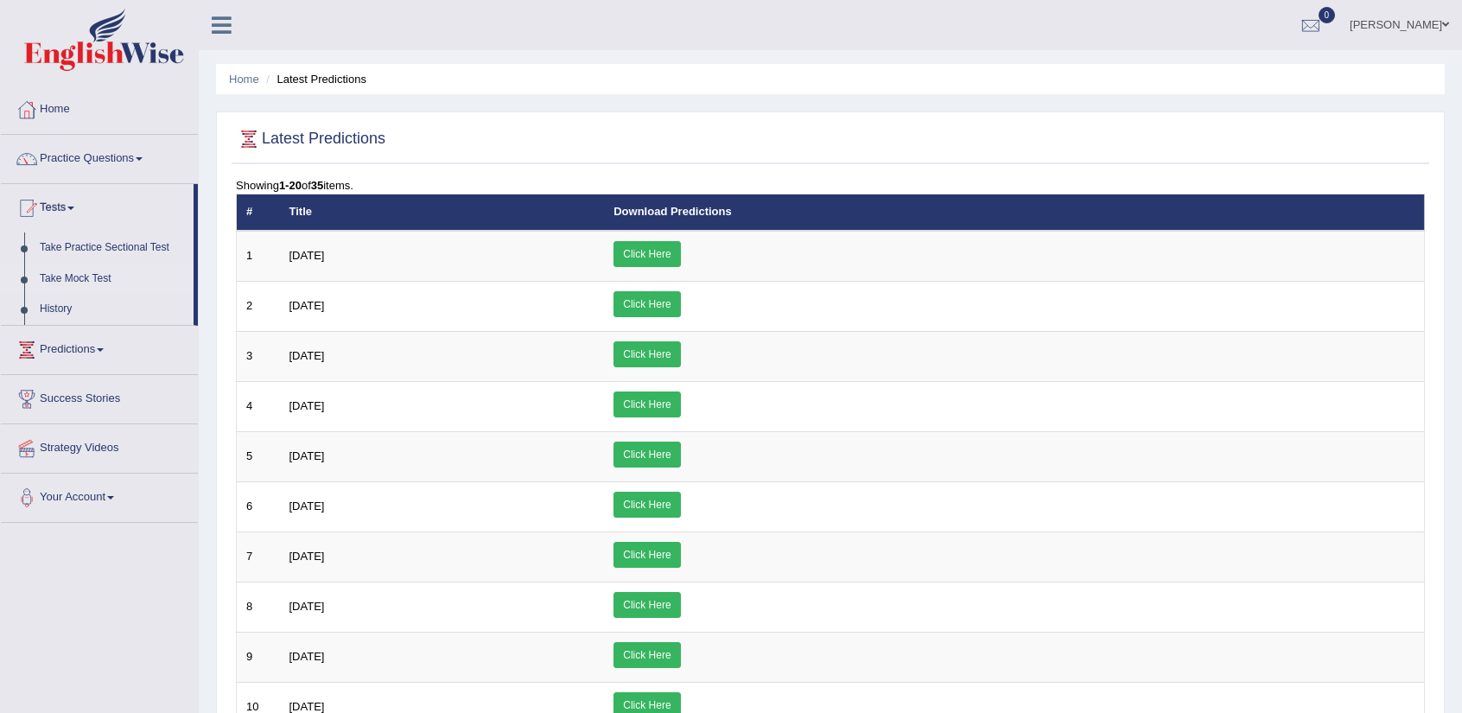
click at [82, 270] on link "Take Mock Test" at bounding box center [113, 279] width 162 height 31
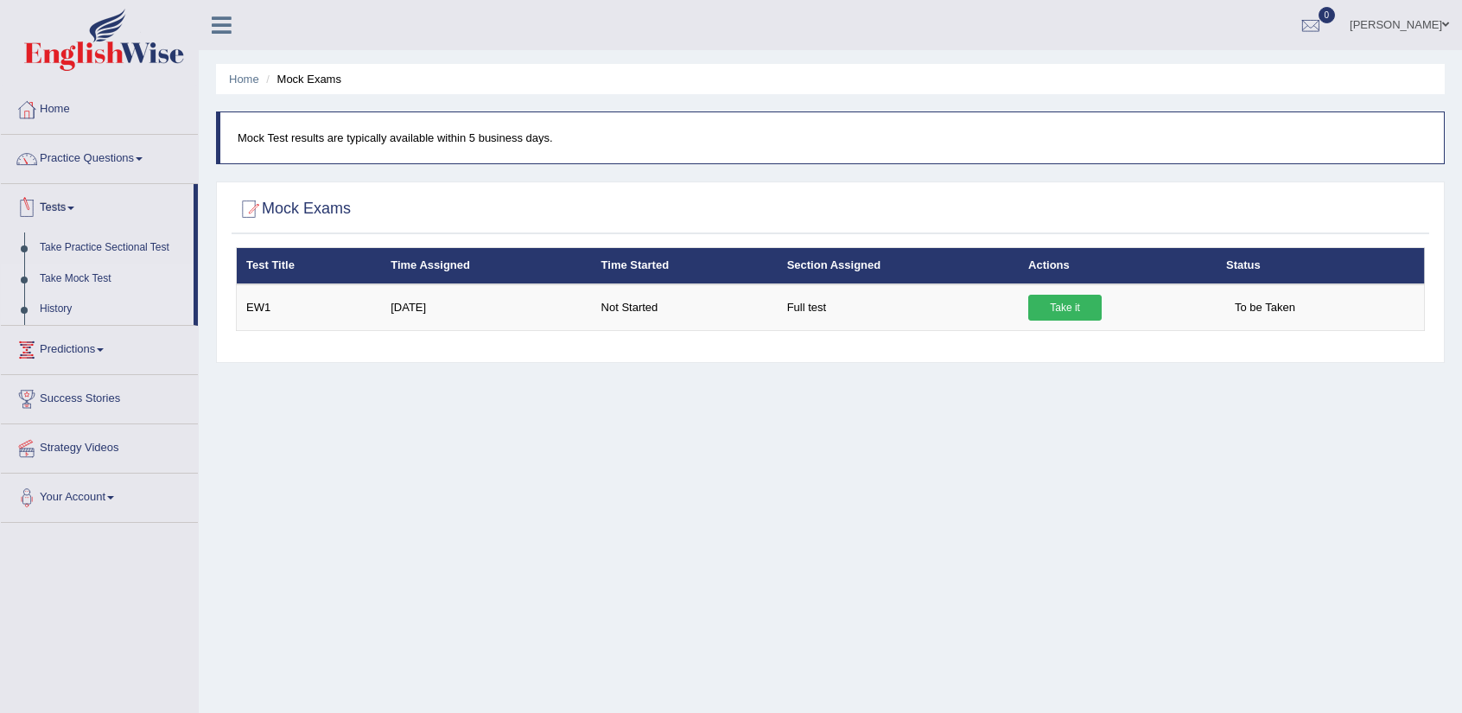
click at [58, 308] on link "History" at bounding box center [113, 309] width 162 height 31
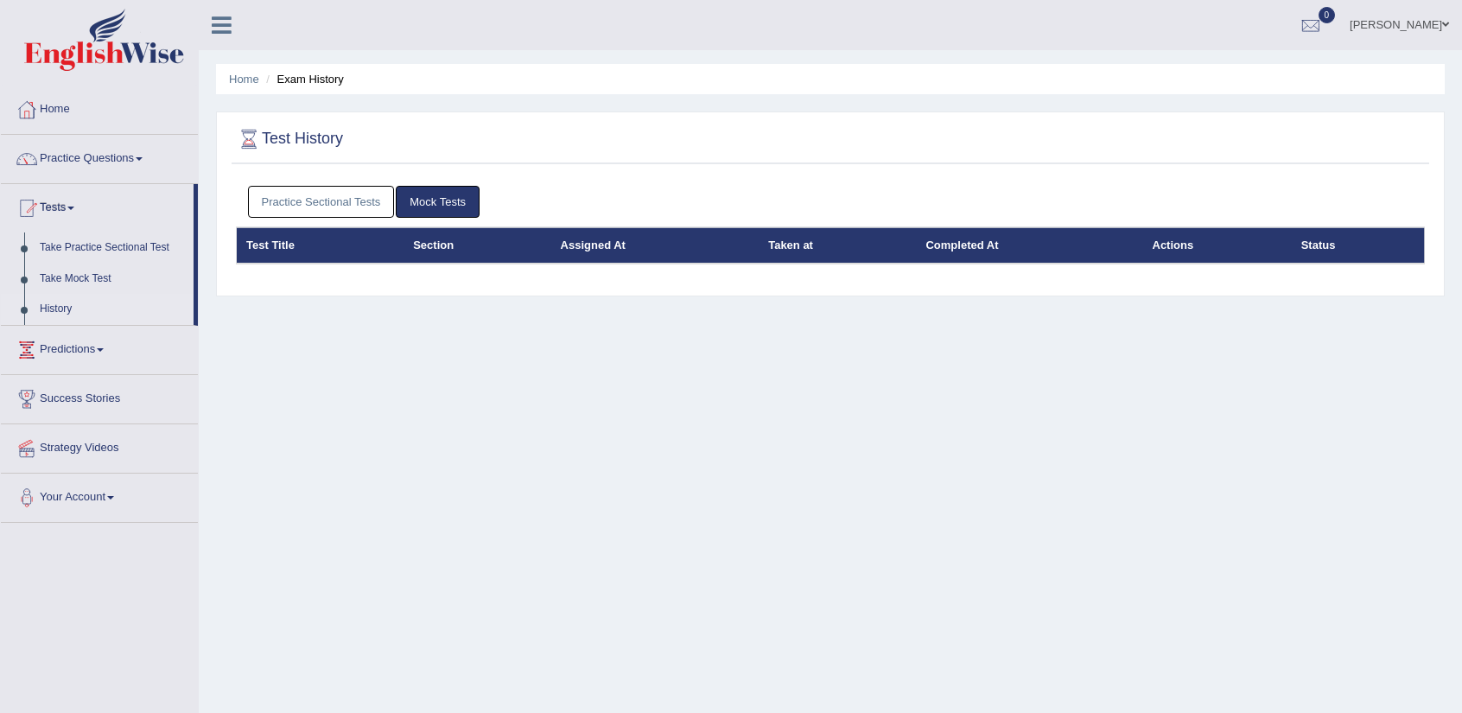
click at [340, 194] on link "Practice Sectional Tests" at bounding box center [321, 202] width 147 height 32
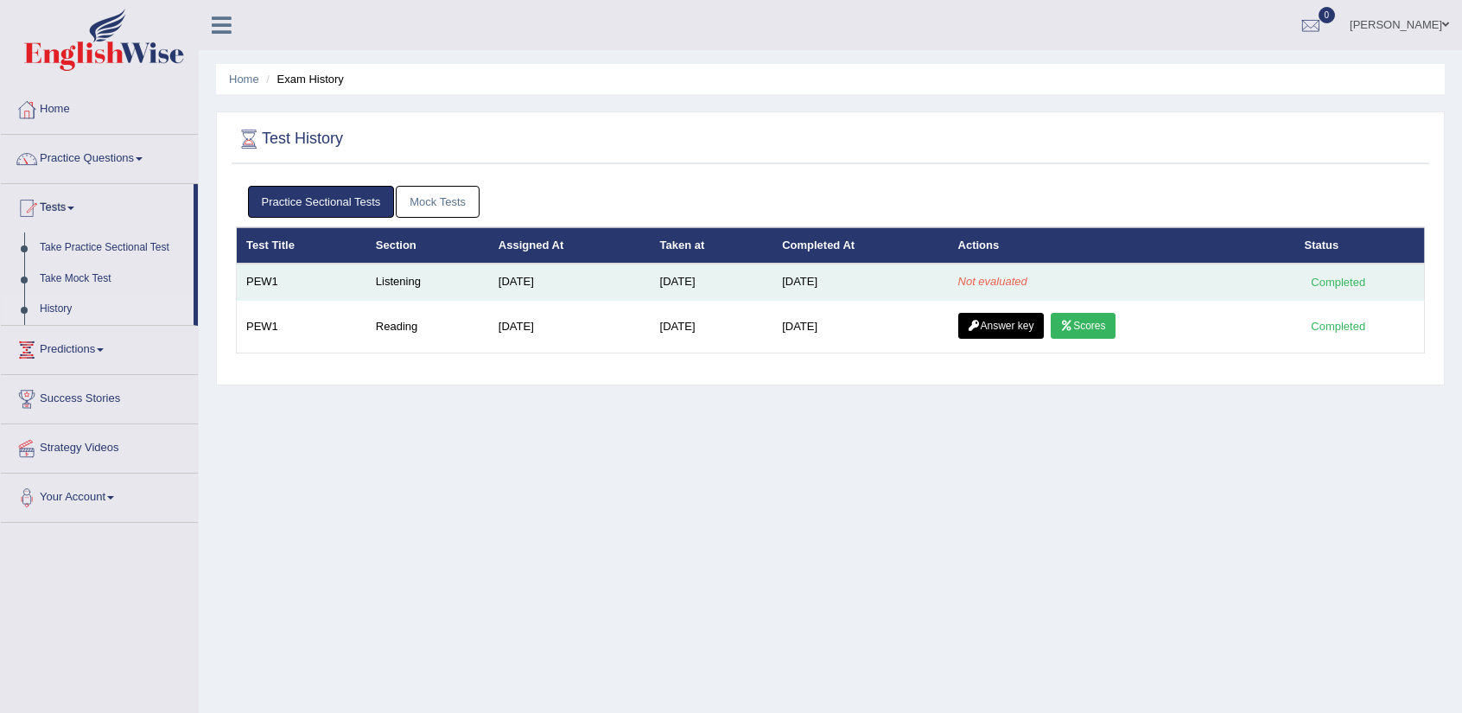
click at [986, 279] on em "Not evaluated" at bounding box center [992, 281] width 69 height 13
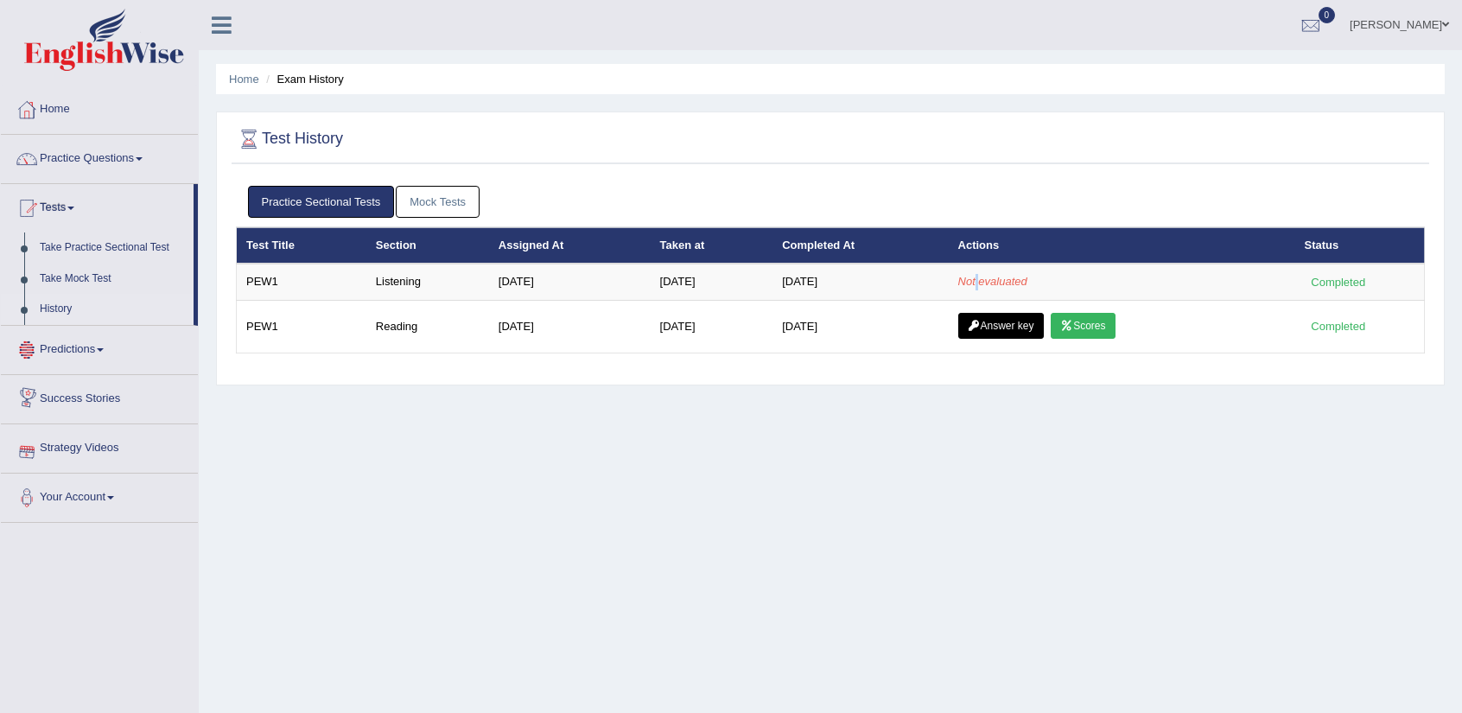
click at [69, 306] on link "History" at bounding box center [113, 309] width 162 height 31
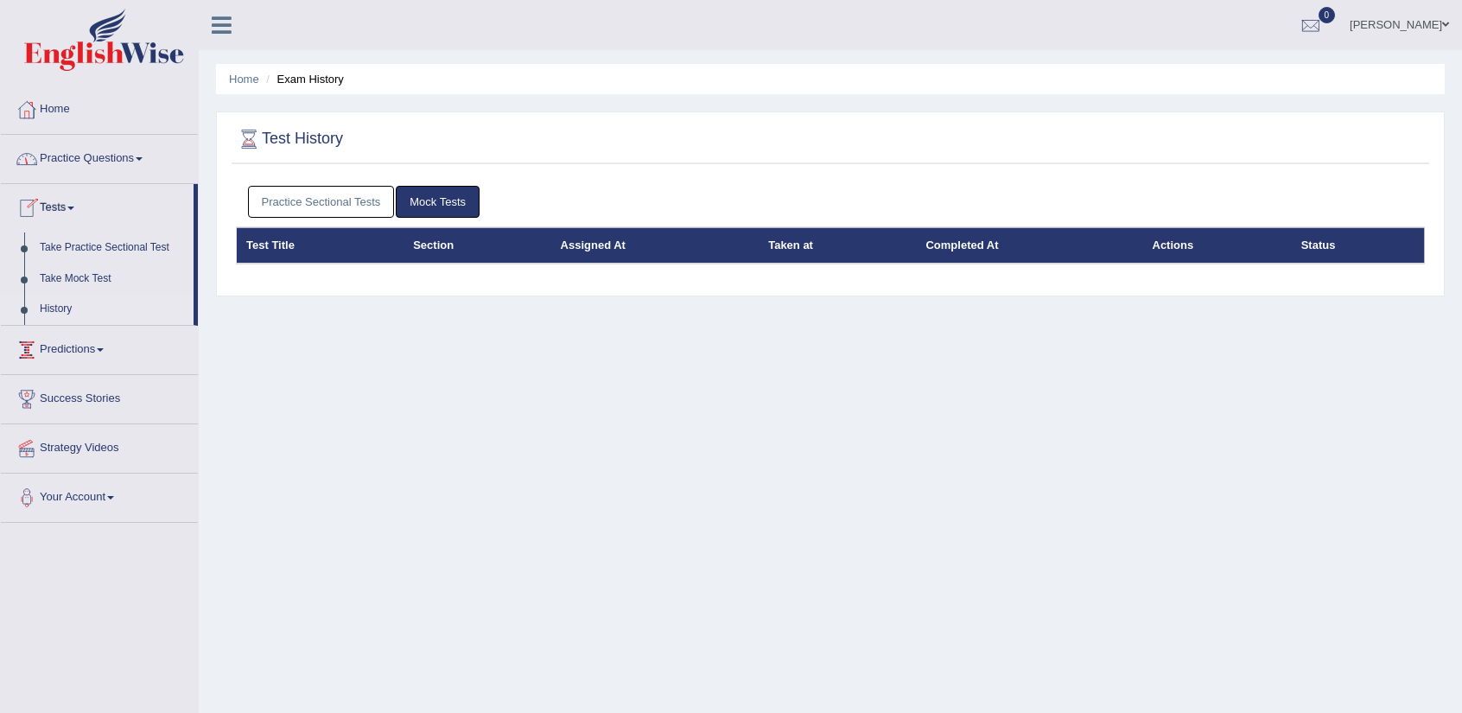
click at [54, 314] on link "History" at bounding box center [113, 309] width 162 height 31
click at [356, 209] on link "Practice Sectional Tests" at bounding box center [321, 202] width 147 height 32
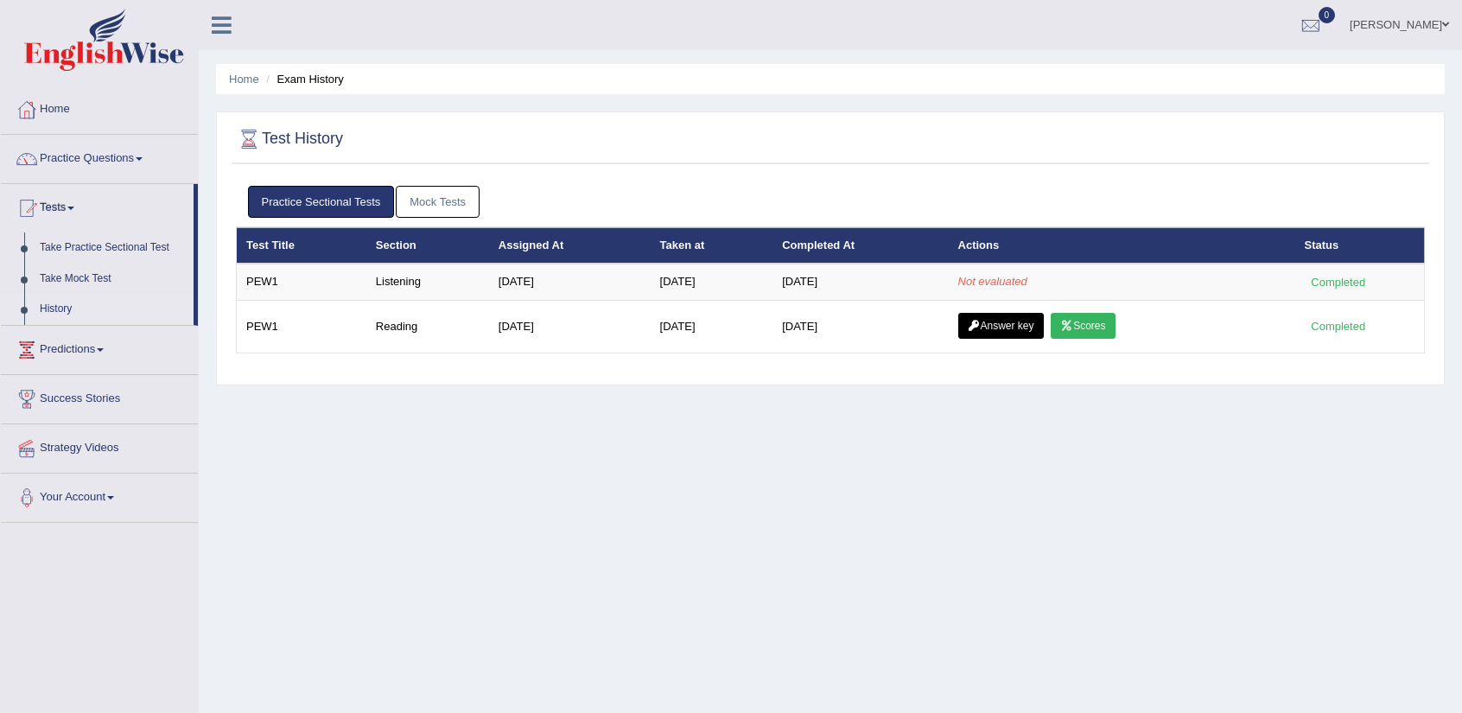
click at [60, 227] on li "Tests Take Practice Sectional Test Take Mock Test History" at bounding box center [99, 255] width 197 height 142
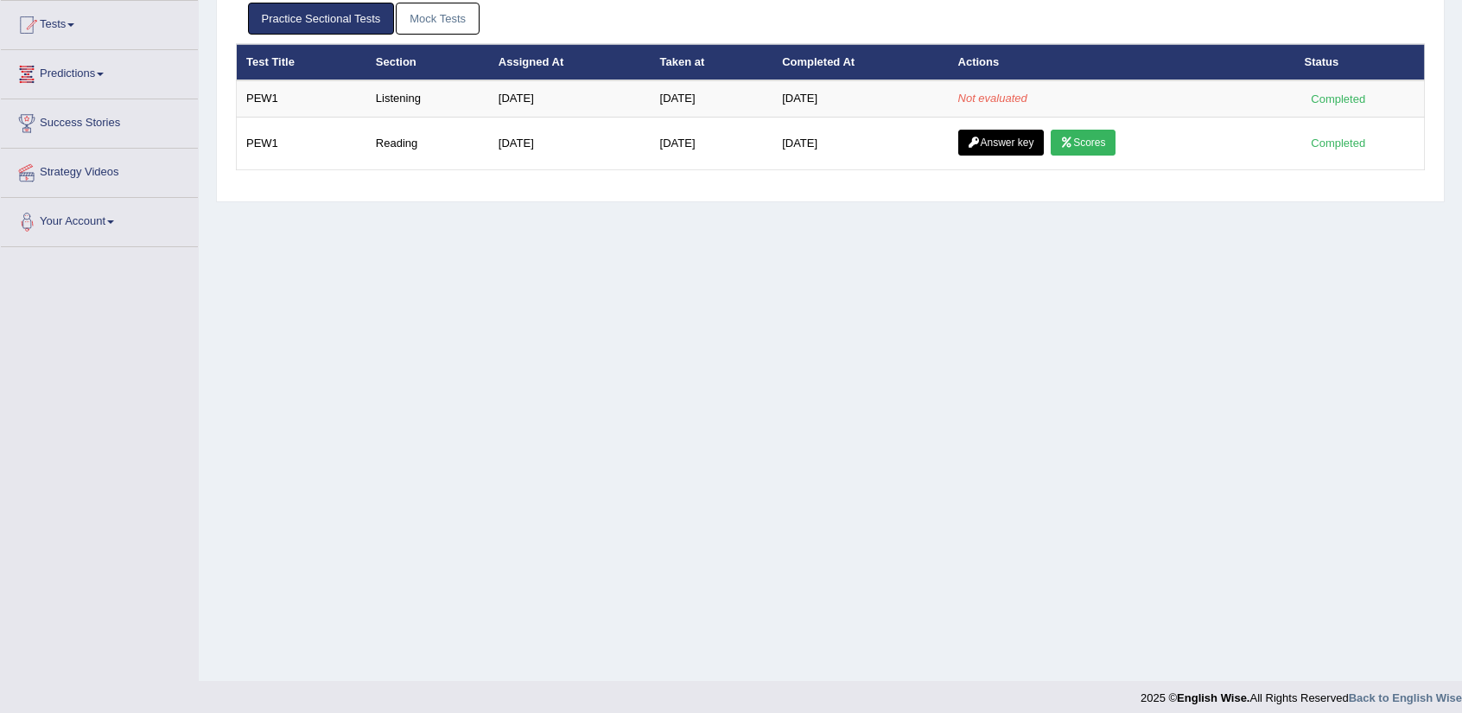
scroll to position [194, 0]
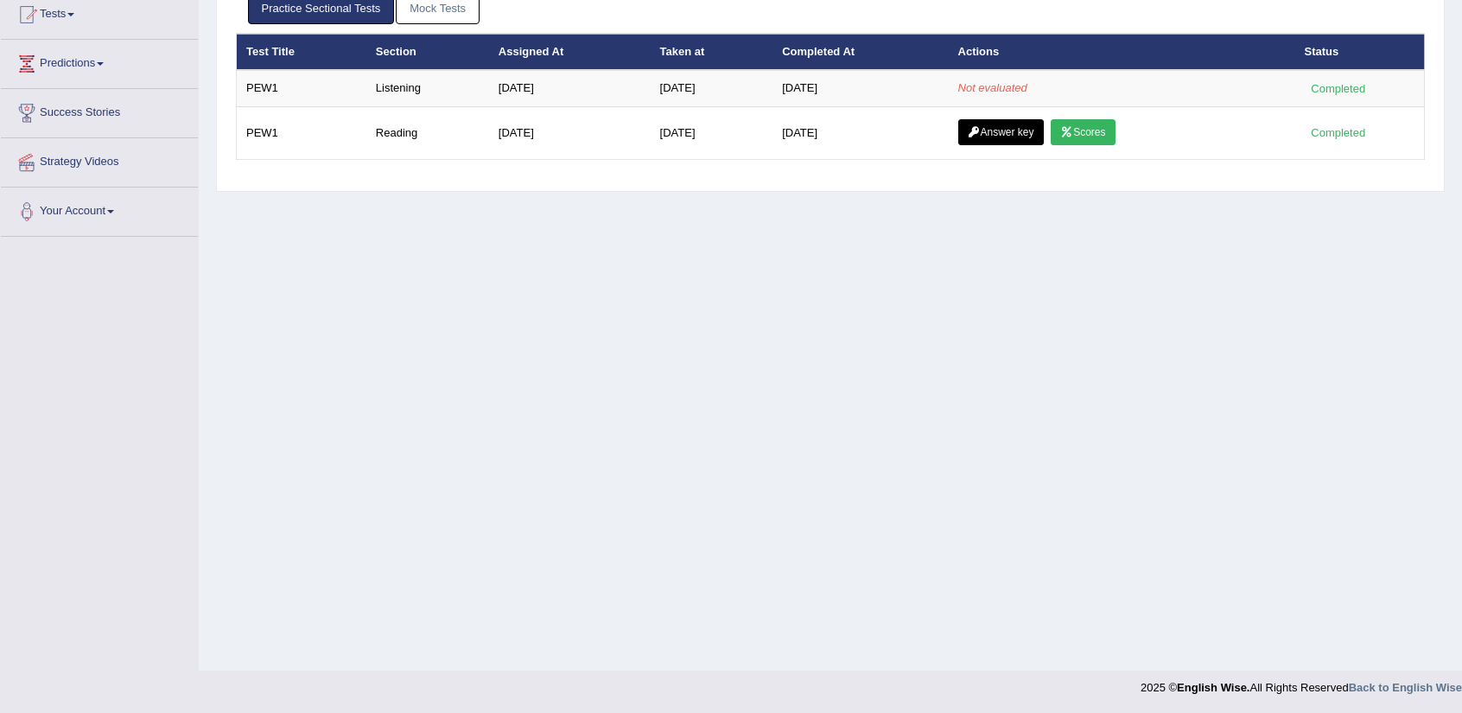
click at [1171, 397] on div "Home Exam History Test History Practice Sectional Tests Mock Tests Test Title S…" at bounding box center [830, 238] width 1263 height 864
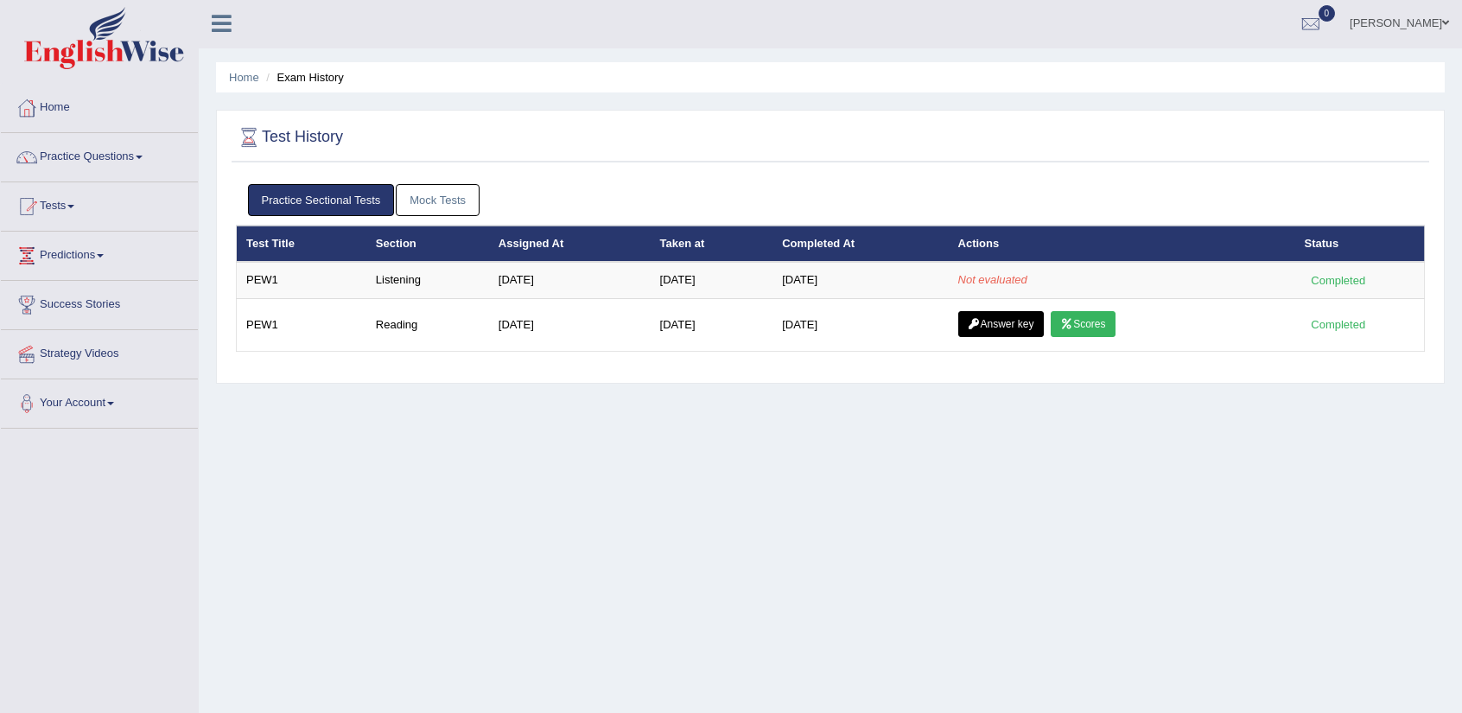
scroll to position [0, 0]
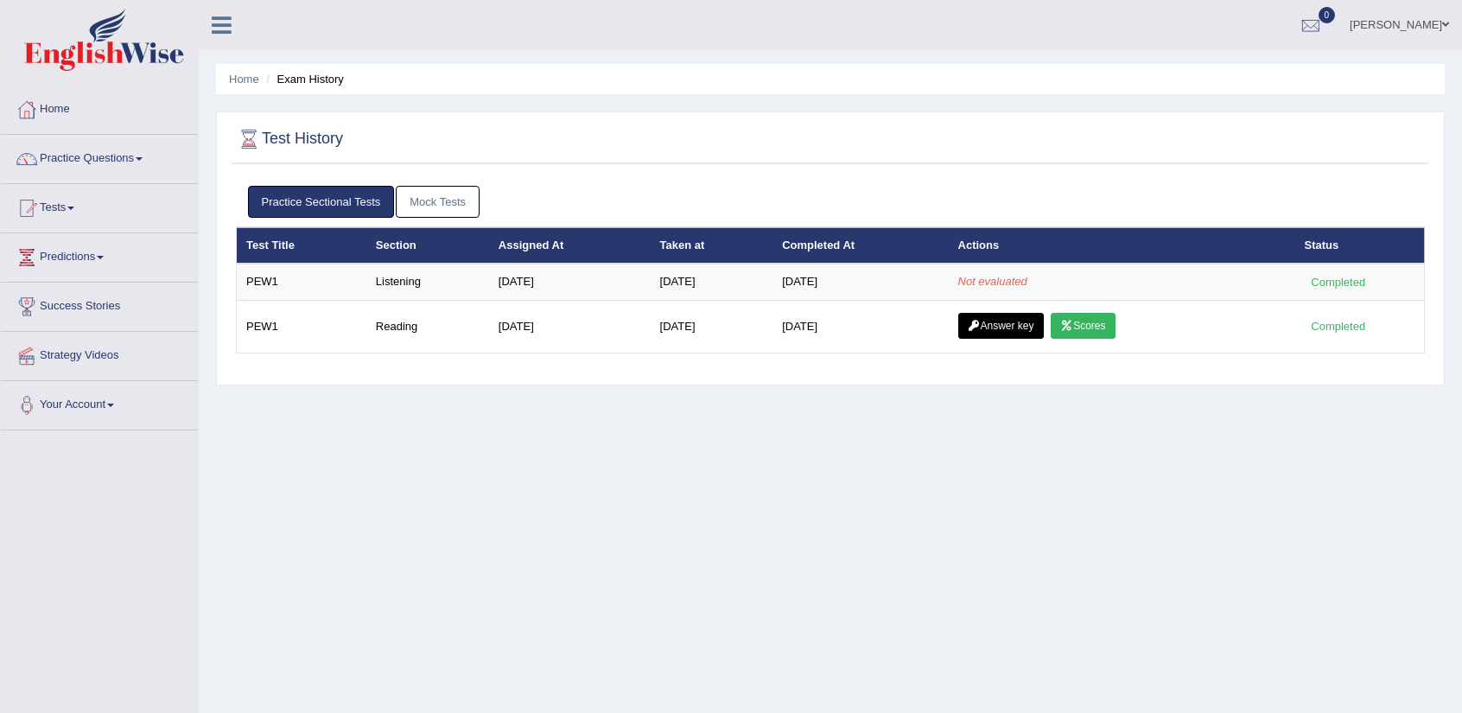
click at [464, 528] on div "Home Exam History Test History Practice Sectional Tests Mock Tests Test Title S…" at bounding box center [830, 432] width 1263 height 864
click at [458, 527] on div "Home Exam History Test History Practice Sectional Tests Mock Tests Test Title S…" at bounding box center [830, 432] width 1263 height 864
click at [55, 212] on link "Tests" at bounding box center [99, 205] width 197 height 43
click at [54, 302] on link "History" at bounding box center [113, 309] width 162 height 31
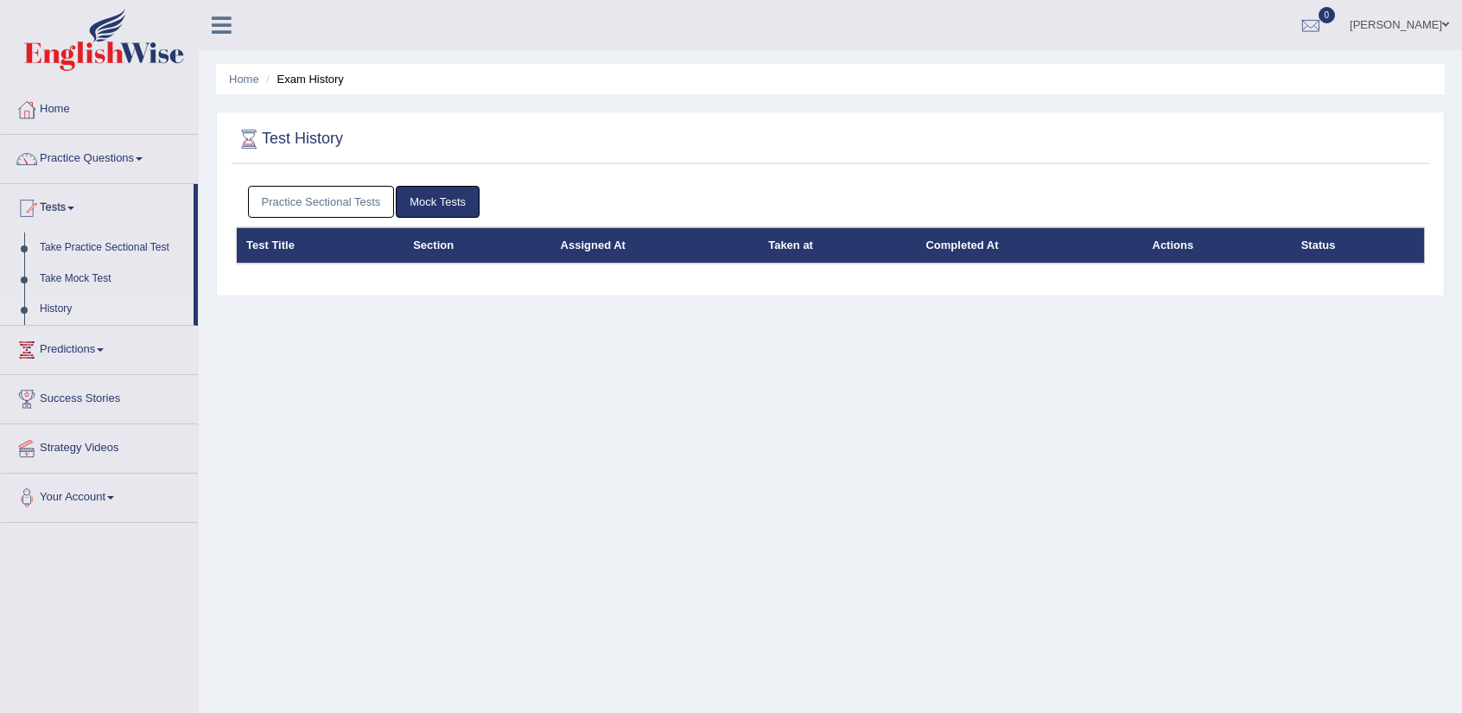
click at [58, 310] on link "History" at bounding box center [113, 309] width 162 height 31
click at [340, 207] on link "Practice Sectional Tests" at bounding box center [321, 202] width 147 height 32
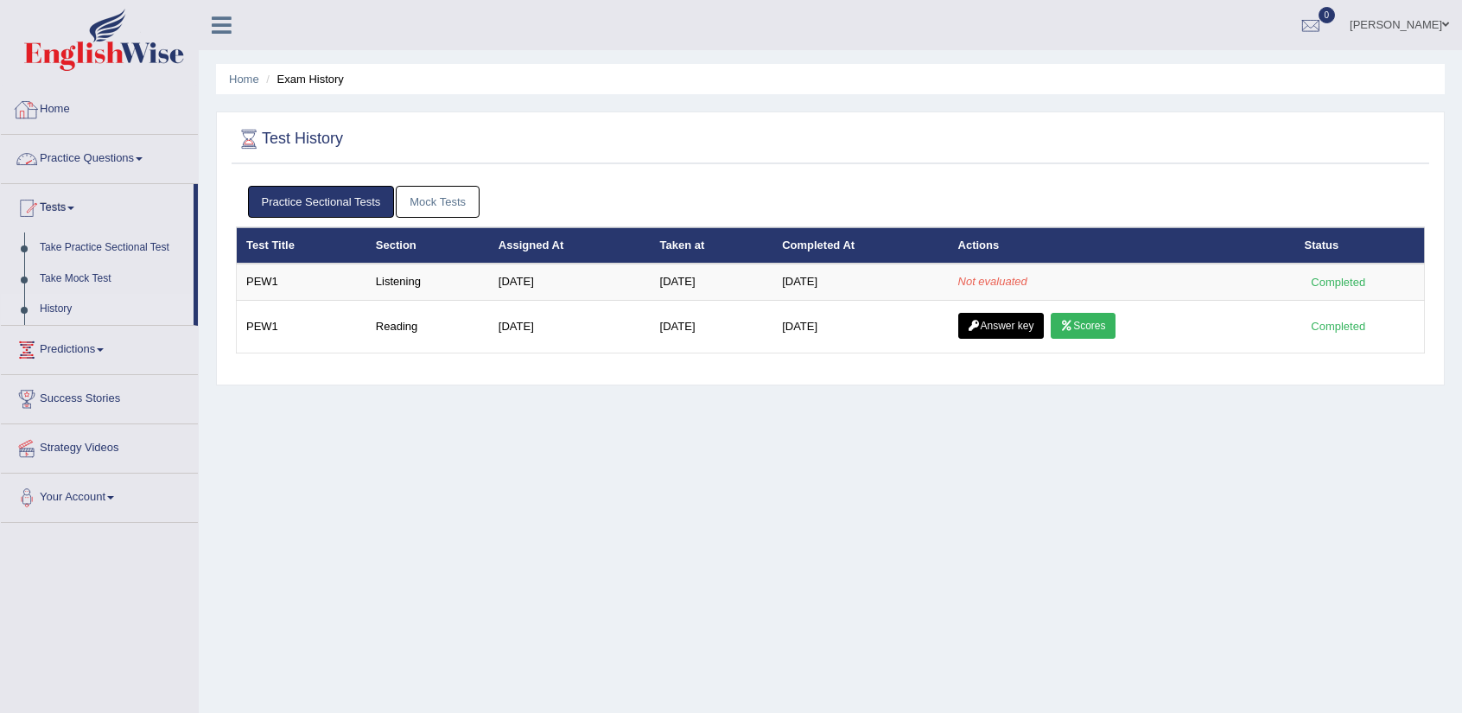
click at [44, 111] on link "Home" at bounding box center [99, 107] width 197 height 43
